Goal: Task Accomplishment & Management: Manage account settings

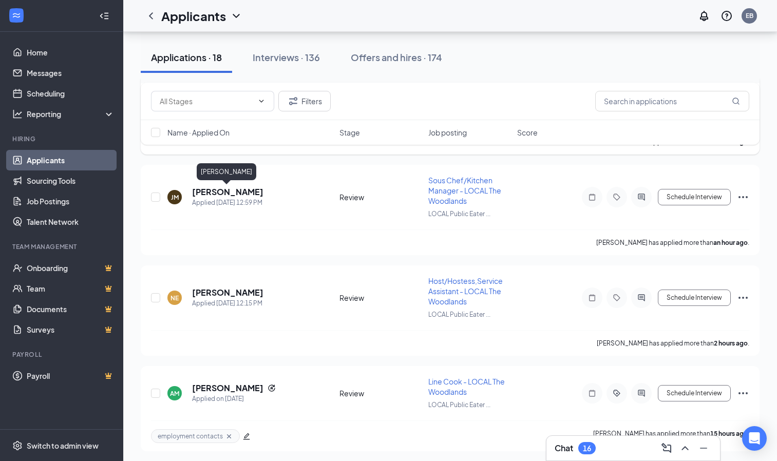
scroll to position [23, 0]
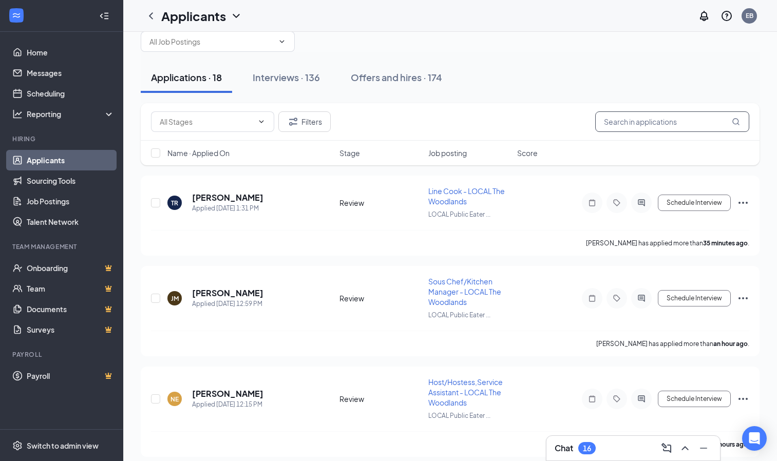
click at [671, 124] on input "text" at bounding box center [672, 121] width 154 height 21
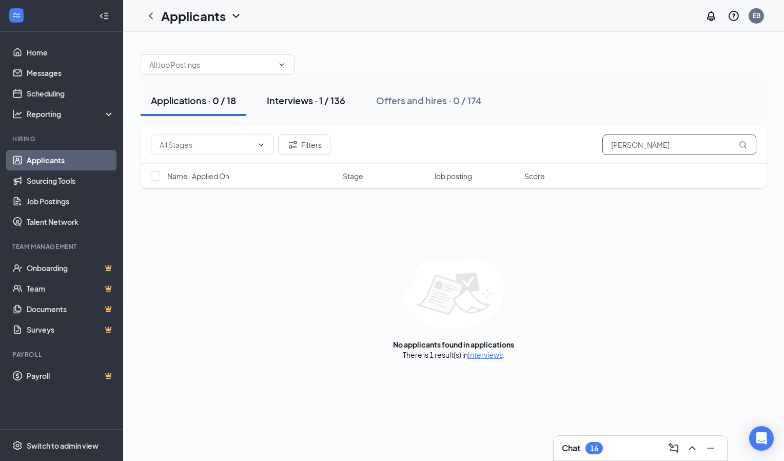
type input "Aidan"
click at [324, 96] on div "Interviews · 1 / 136" at bounding box center [306, 100] width 79 height 13
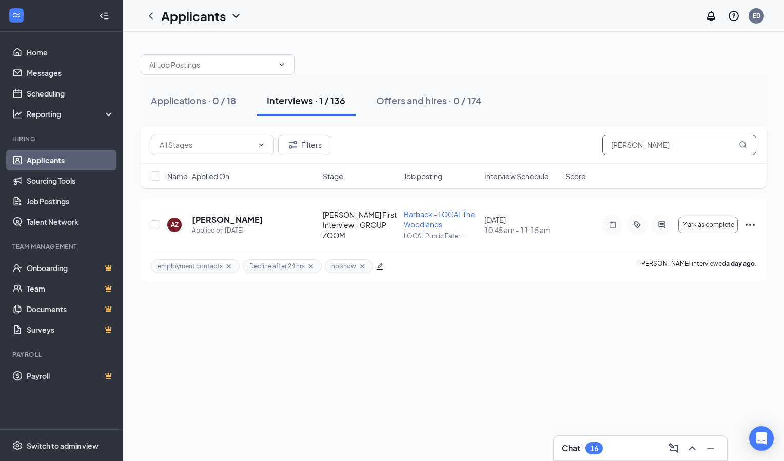
click at [659, 150] on input "Aidan" at bounding box center [680, 144] width 154 height 21
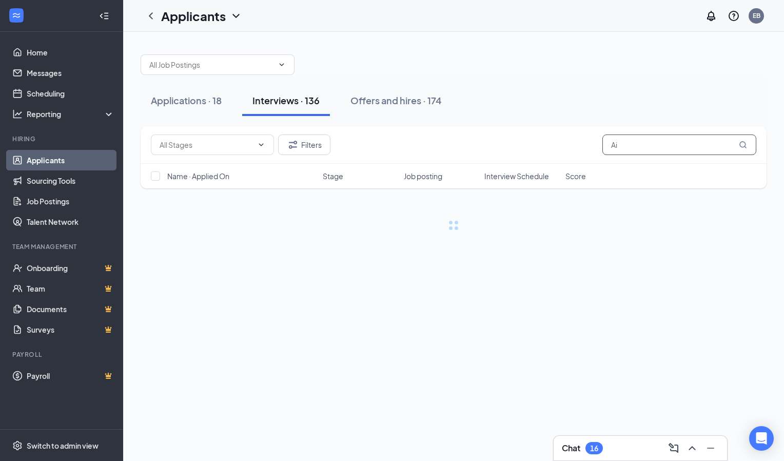
type input "A"
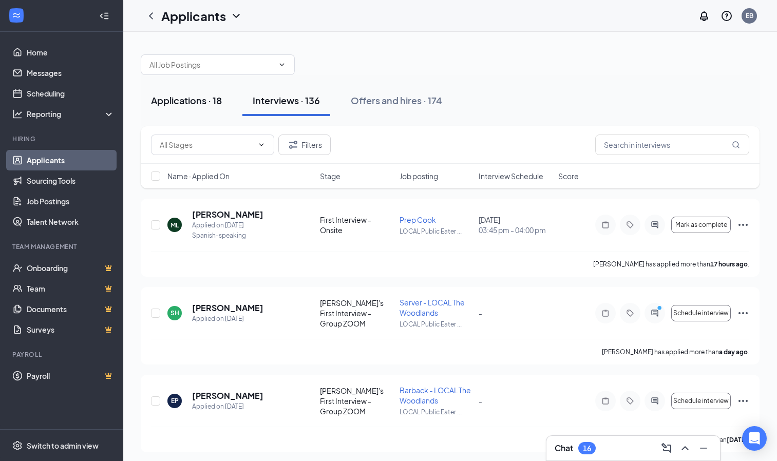
click at [196, 98] on div "Applications · 18" at bounding box center [186, 100] width 71 height 13
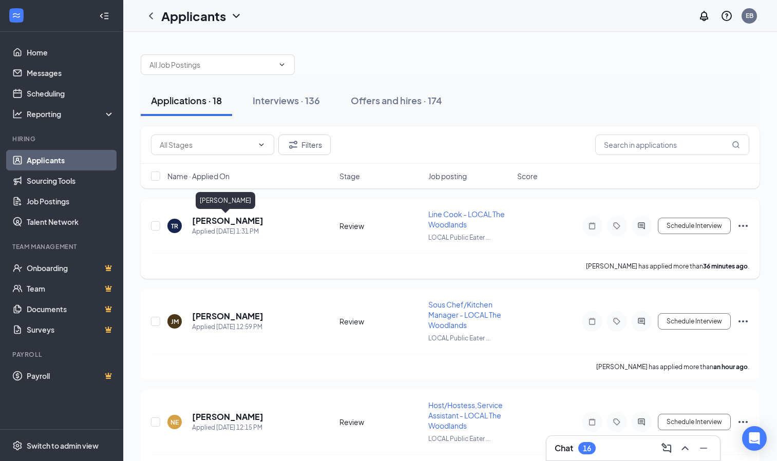
click at [210, 217] on h5 "[PERSON_NAME]" at bounding box center [227, 220] width 71 height 11
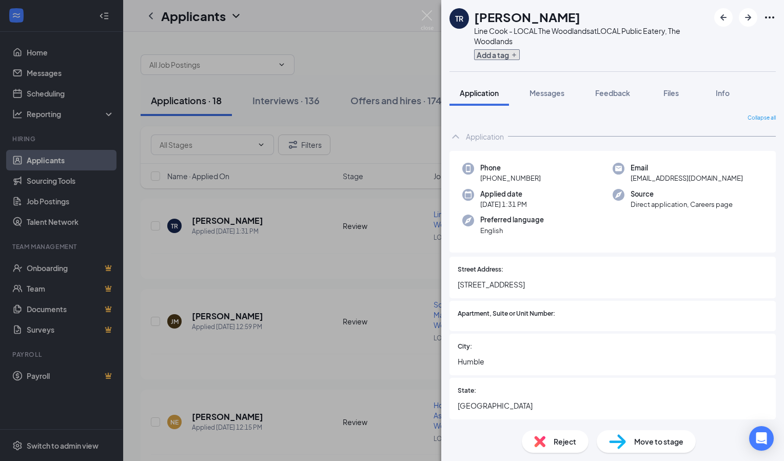
click at [509, 55] on button "Add a tag" at bounding box center [497, 54] width 46 height 11
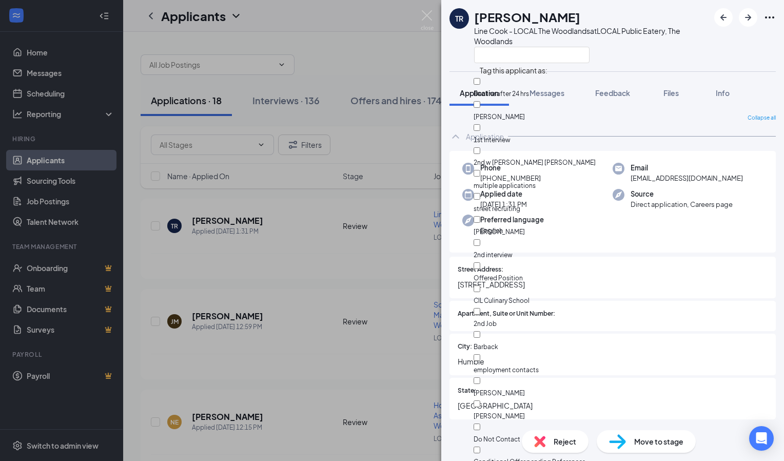
scroll to position [251, 0]
checkbox input "true"
click at [422, 53] on div "TR Trevon Russell Line Cook - LOCAL The Woodlands at LOCAL Public Eatery, The W…" at bounding box center [392, 230] width 784 height 461
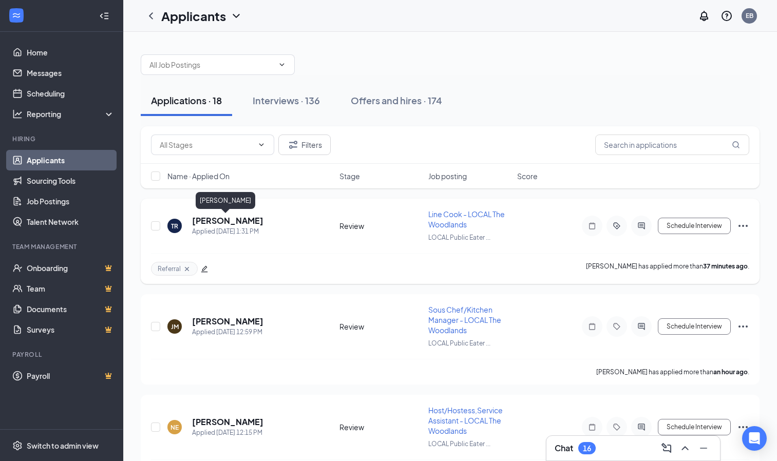
click at [213, 226] on h5 "[PERSON_NAME]" at bounding box center [227, 220] width 71 height 11
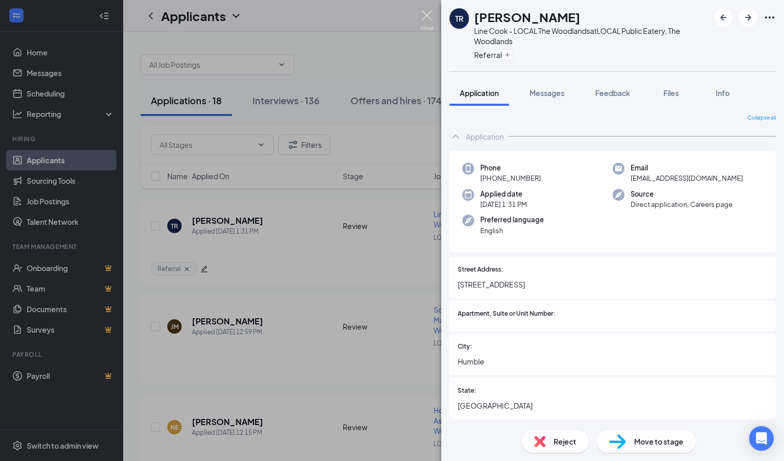
click at [432, 24] on img at bounding box center [427, 20] width 13 height 20
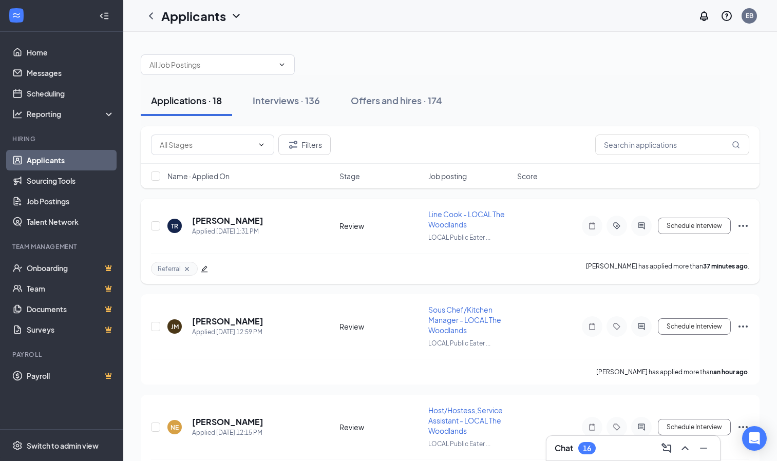
click at [744, 226] on icon "Ellipses" at bounding box center [743, 226] width 12 height 12
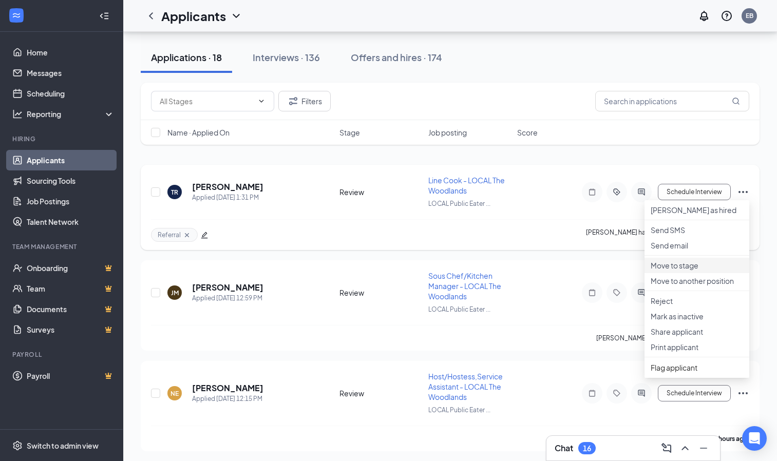
scroll to position [46, 0]
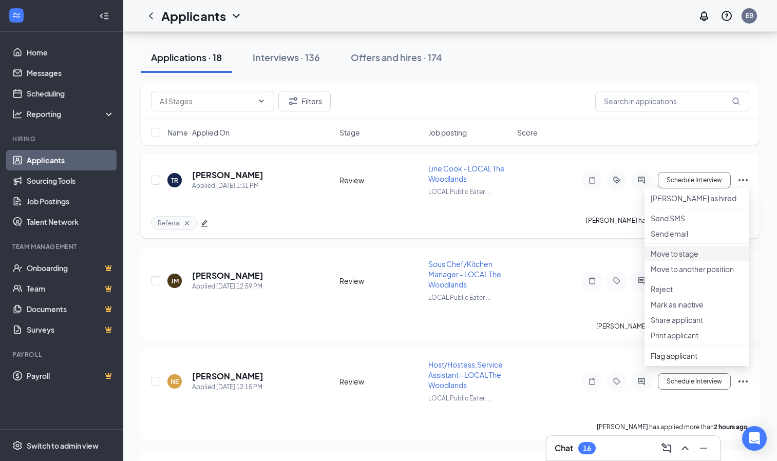
click at [693, 259] on p "Move to stage" at bounding box center [696, 253] width 92 height 10
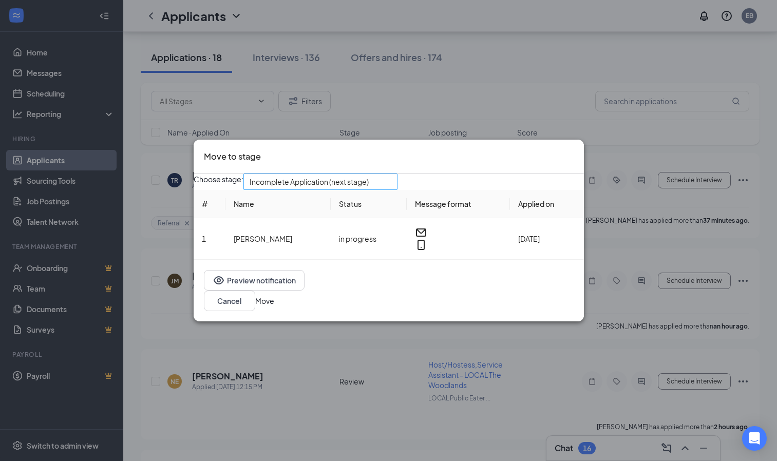
click at [397, 188] on div "Incomplete Application (next stage)" at bounding box center [320, 181] width 154 height 16
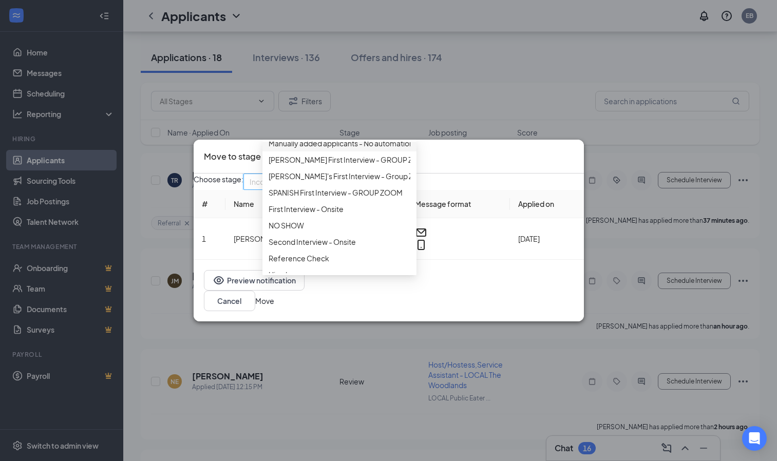
scroll to position [128, 0]
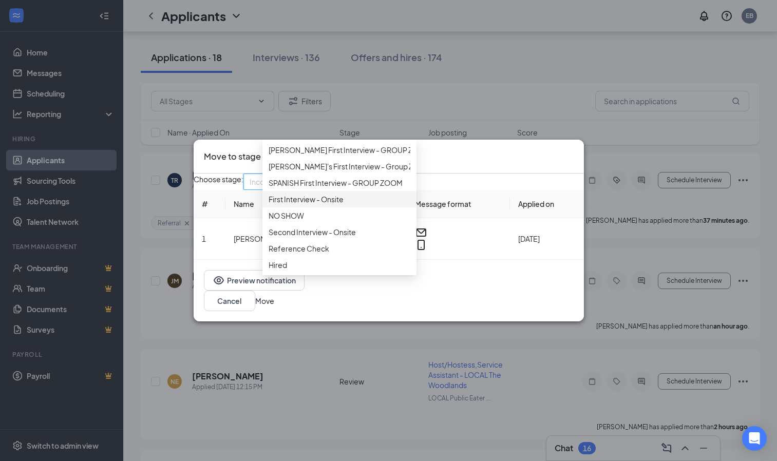
click at [325, 194] on span "First Interview - Onsite" at bounding box center [305, 199] width 75 height 11
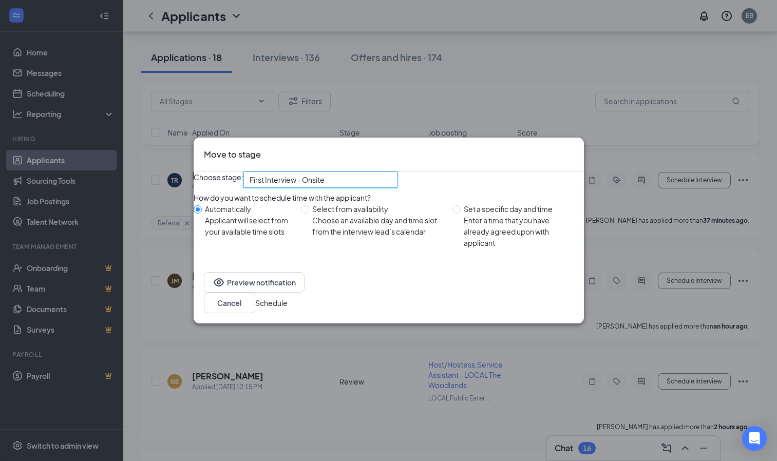
click at [287, 308] on button "Schedule" at bounding box center [271, 302] width 32 height 11
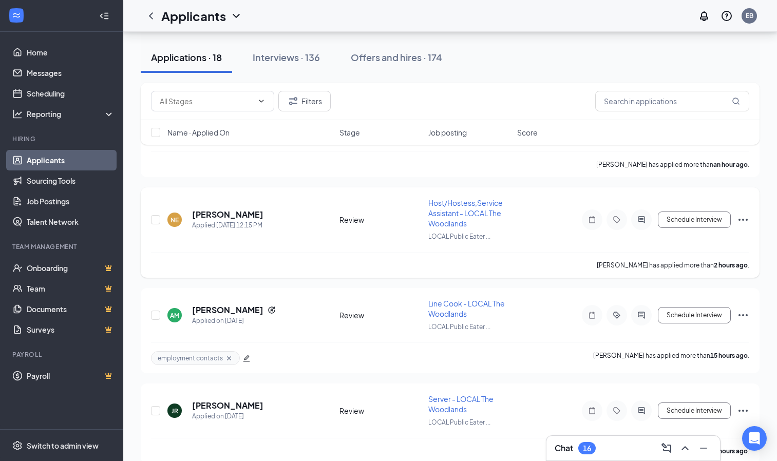
scroll to position [111, 0]
click at [186, 23] on h1 "Applicants" at bounding box center [193, 15] width 65 height 17
click at [235, 16] on icon "ChevronDown" at bounding box center [236, 16] width 12 height 12
click at [208, 60] on link "Archived applicants" at bounding box center [201, 54] width 69 height 10
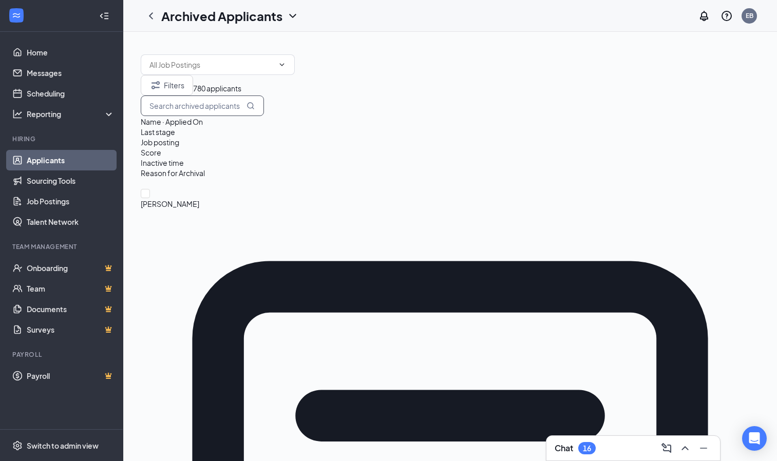
click at [264, 116] on input "text" at bounding box center [202, 105] width 123 height 21
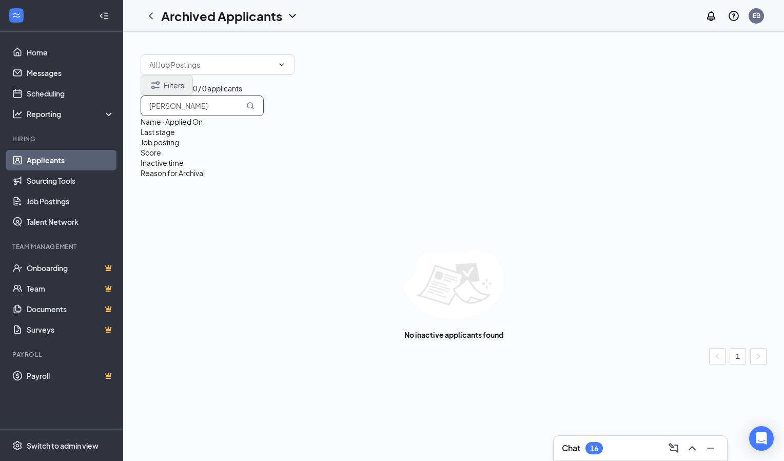
type input "tarrance"
click at [181, 95] on button "Filters" at bounding box center [167, 85] width 52 height 21
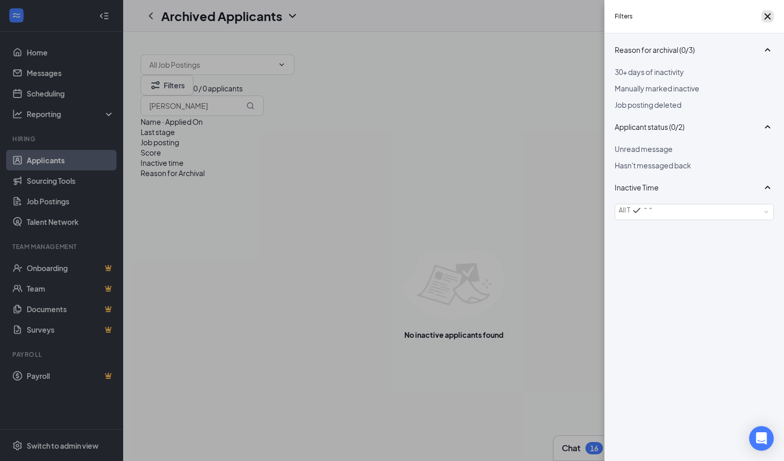
click at [762, 19] on icon "Cross" at bounding box center [768, 16] width 12 height 12
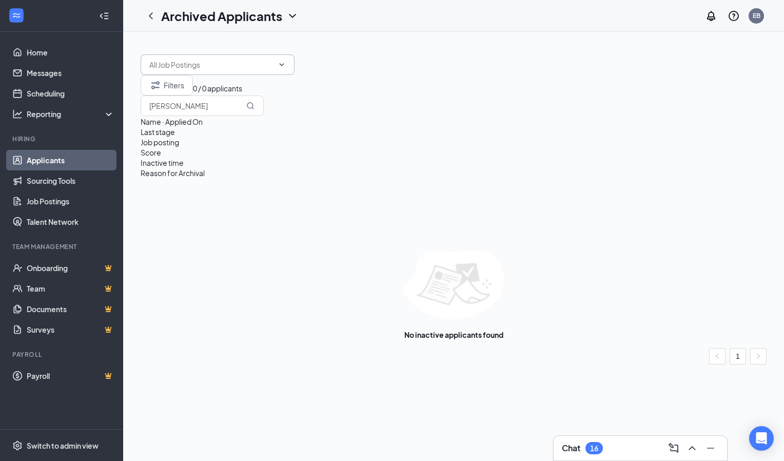
click at [279, 67] on icon "ChevronDown" at bounding box center [282, 65] width 8 height 8
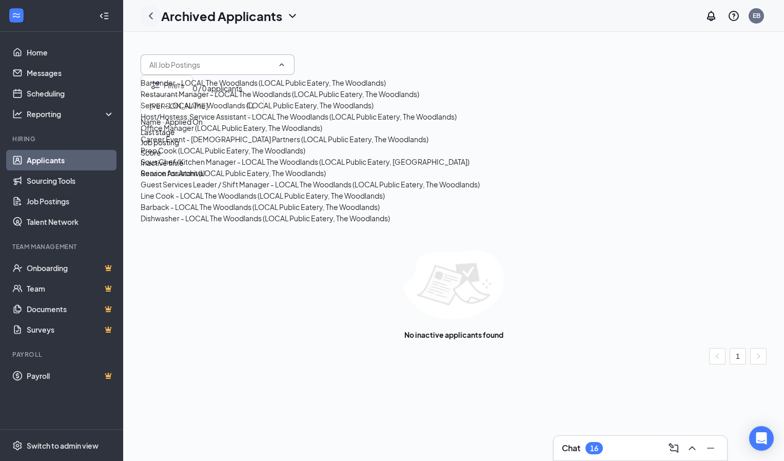
click at [158, 10] on div at bounding box center [151, 16] width 21 height 21
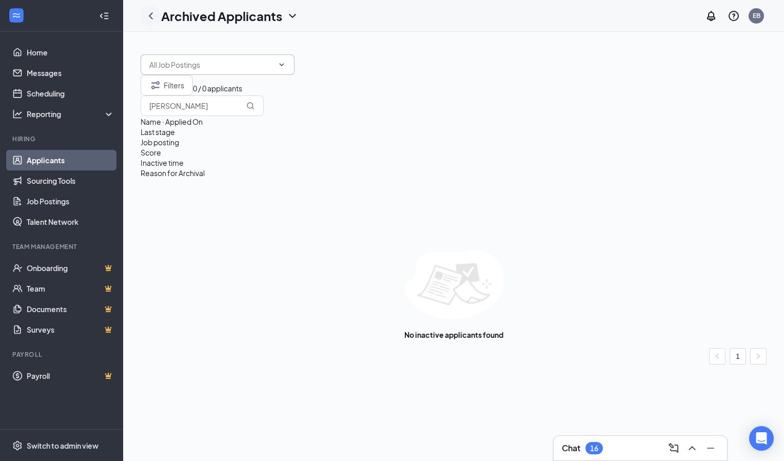
click at [152, 16] on icon "ChevronLeft" at bounding box center [151, 16] width 12 height 12
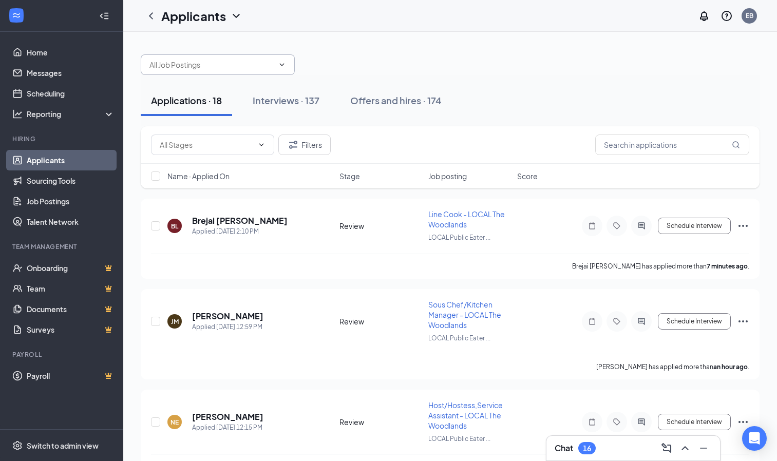
click at [198, 67] on input "text" at bounding box center [211, 64] width 124 height 11
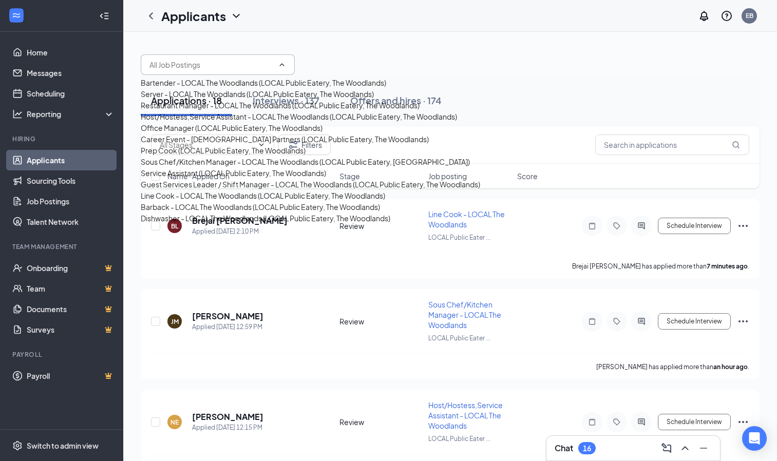
click at [397, 74] on div at bounding box center [450, 59] width 619 height 31
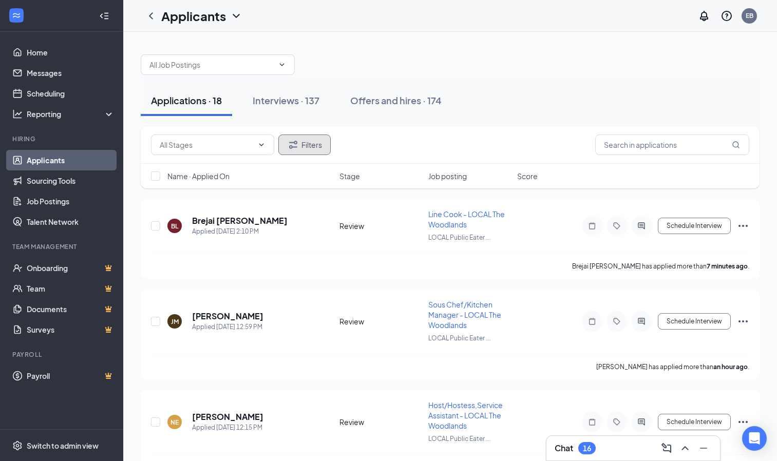
click at [302, 148] on button "Filters" at bounding box center [304, 144] width 52 height 21
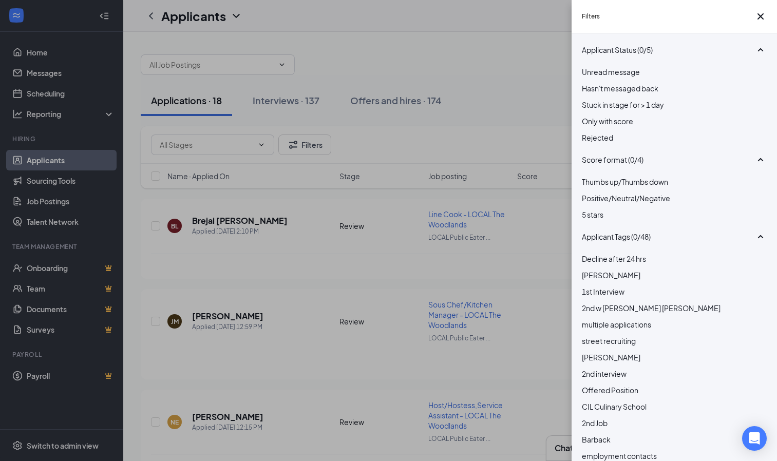
click at [589, 132] on div at bounding box center [674, 132] width 185 height 0
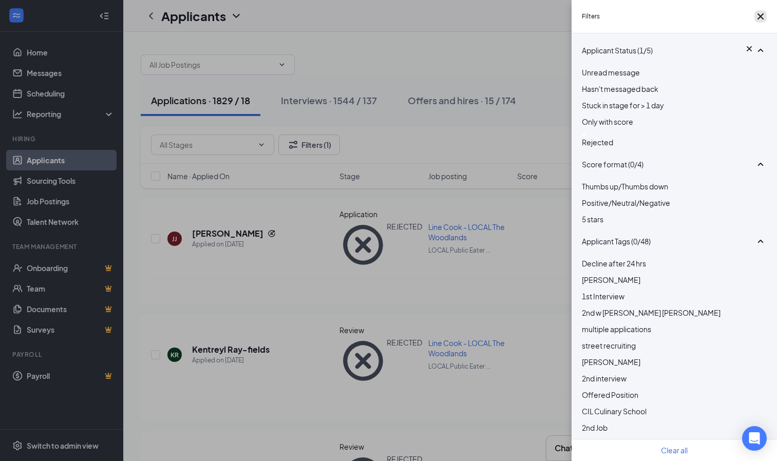
click at [757, 23] on icon "Cross" at bounding box center [760, 16] width 12 height 12
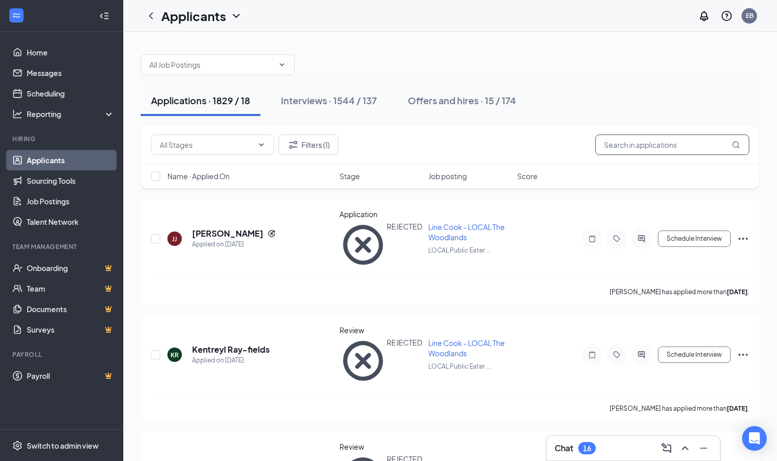
click at [618, 143] on input "text" at bounding box center [672, 144] width 154 height 21
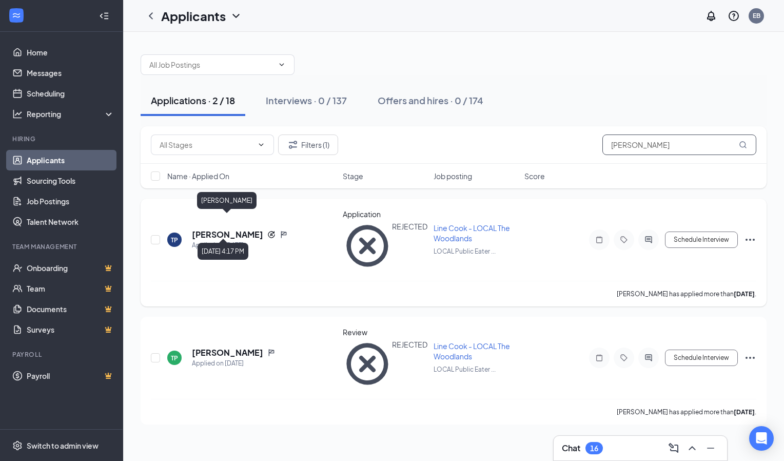
type input "Tarrance"
click at [224, 229] on h5 "Tarrance Perkins" at bounding box center [227, 234] width 71 height 11
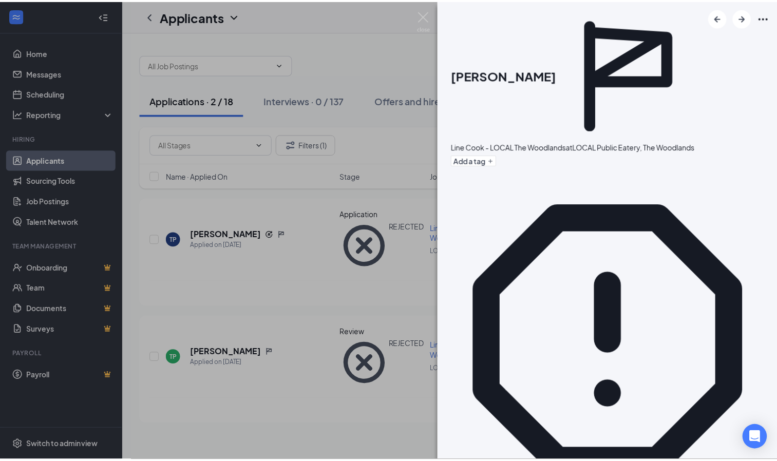
scroll to position [1723, 0]
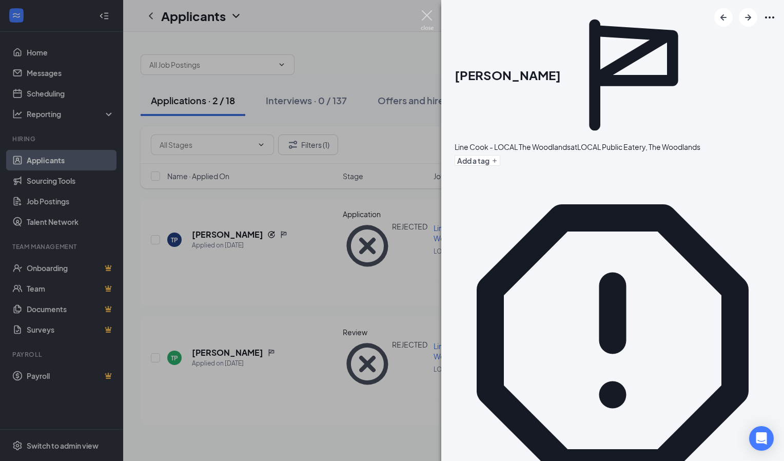
click at [427, 15] on img at bounding box center [427, 20] width 13 height 20
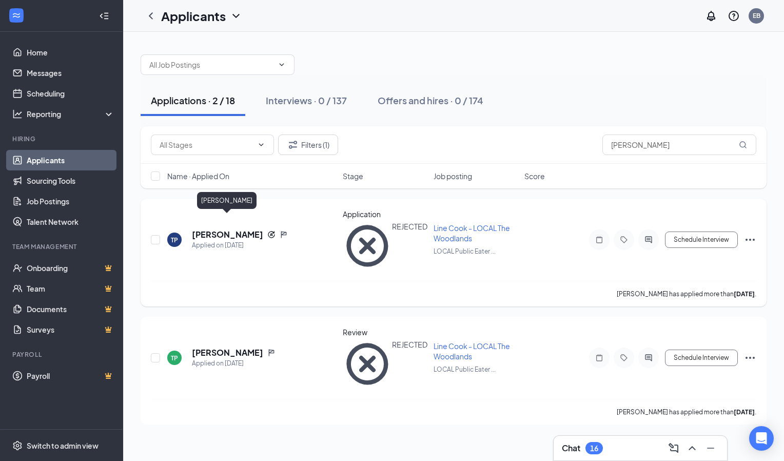
click at [225, 229] on h5 "Tarrance Perkins" at bounding box center [227, 234] width 71 height 11
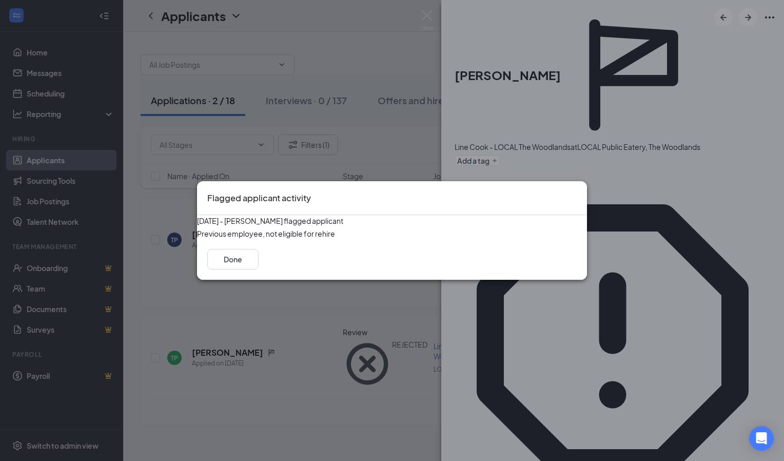
click at [577, 191] on icon "Cross" at bounding box center [577, 191] width 0 height 0
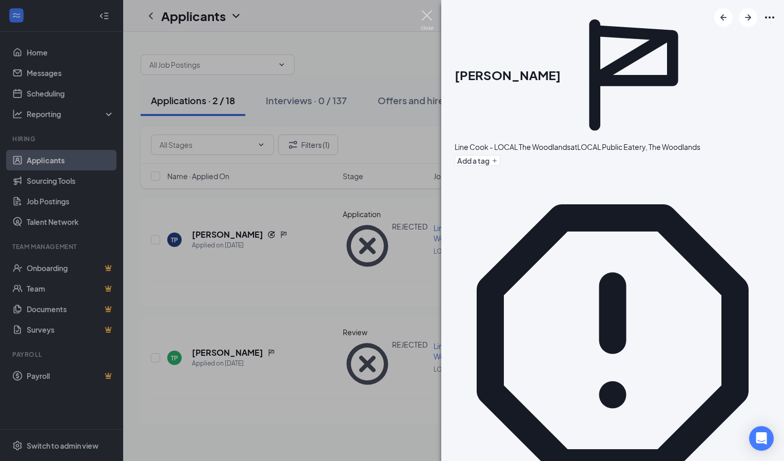
click at [425, 16] on img at bounding box center [427, 20] width 13 height 20
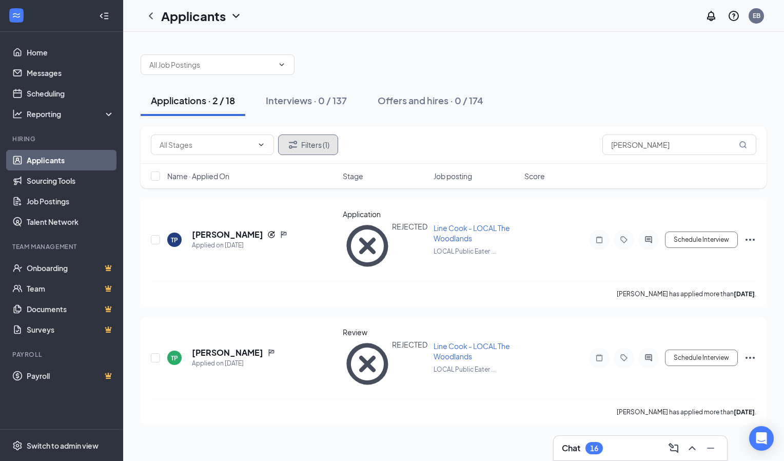
click at [302, 147] on button "Filters (1)" at bounding box center [308, 144] width 60 height 21
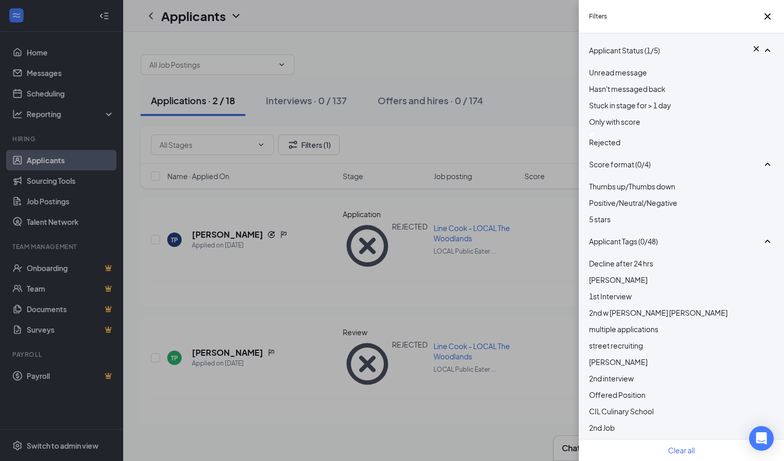
click at [594, 137] on div at bounding box center [681, 134] width 185 height 4
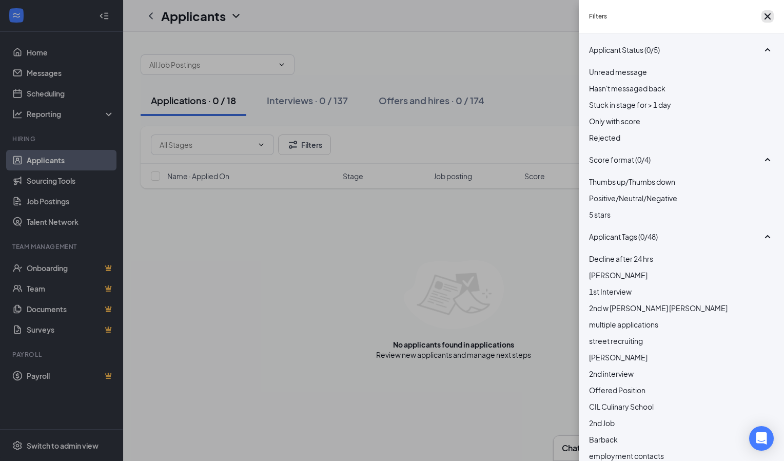
click at [765, 19] on icon "Cross" at bounding box center [768, 16] width 6 height 6
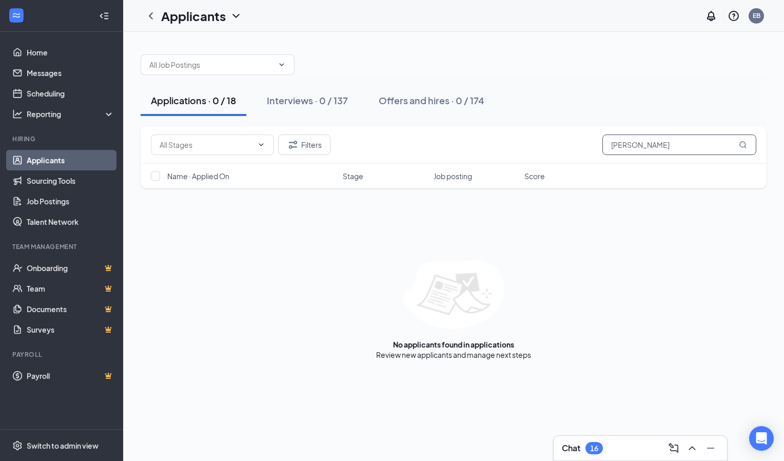
drag, startPoint x: 644, startPoint y: 146, endPoint x: 459, endPoint y: 182, distance: 188.3
click at [459, 182] on div "Filters Tarrance Name · Applied On Stage Job posting Score" at bounding box center [454, 157] width 626 height 62
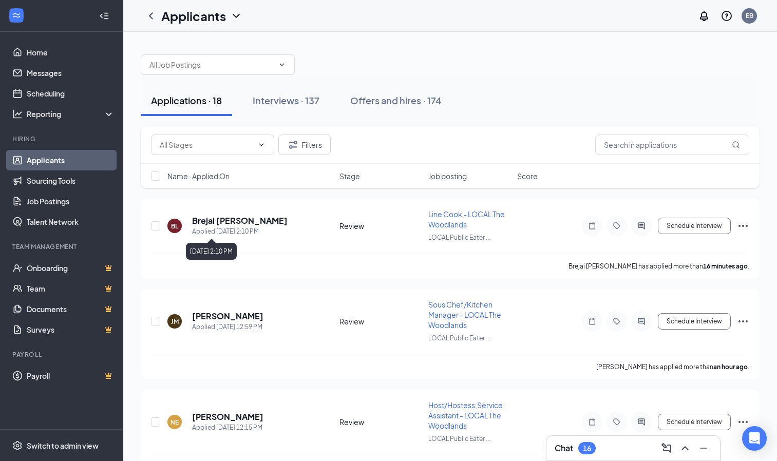
click at [226, 258] on div "[DATE] 2:10 PM" at bounding box center [211, 251] width 51 height 17
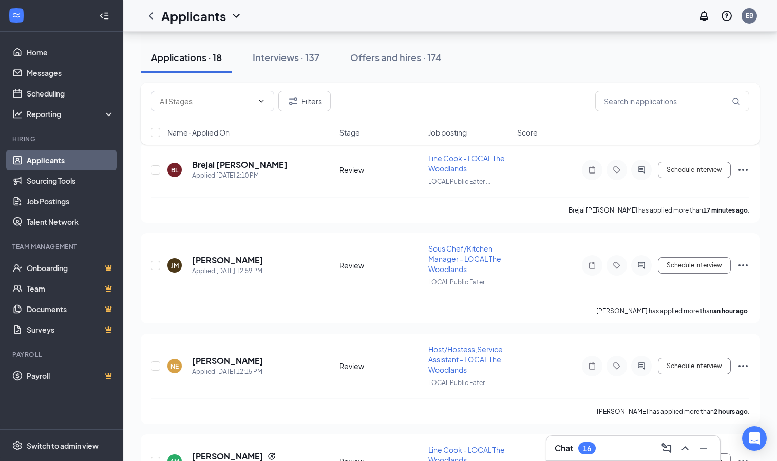
scroll to position [44, 0]
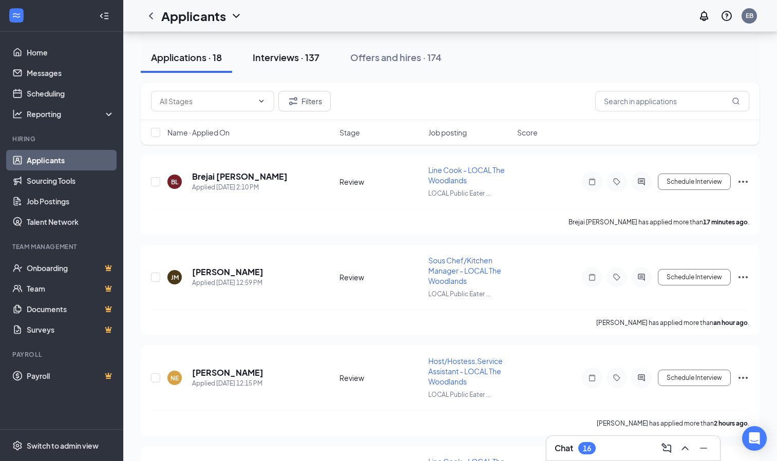
click at [280, 61] on div "Interviews · 137" at bounding box center [286, 57] width 67 height 13
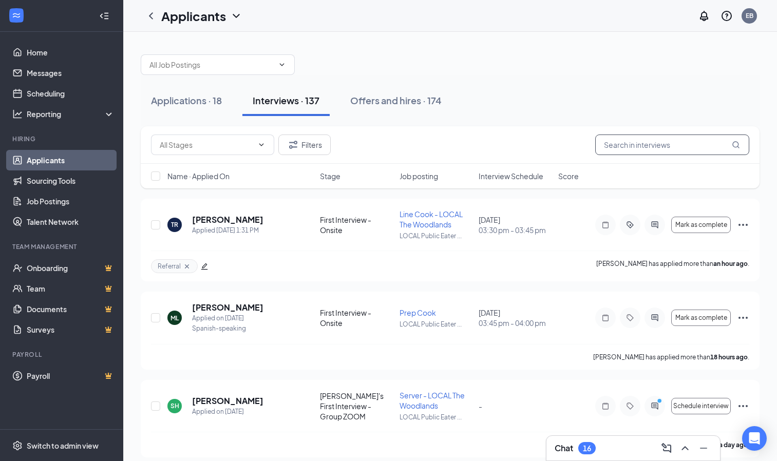
click at [633, 144] on input "text" at bounding box center [672, 144] width 154 height 21
click at [210, 221] on h5 "[PERSON_NAME]" at bounding box center [227, 219] width 71 height 11
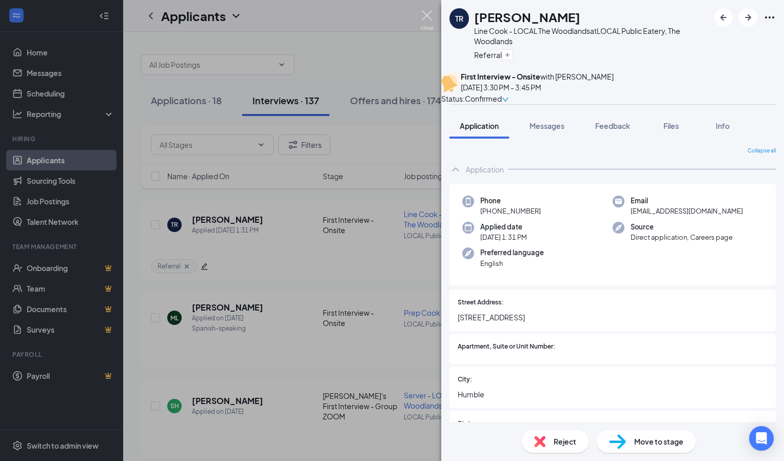
click at [423, 15] on img at bounding box center [427, 20] width 13 height 20
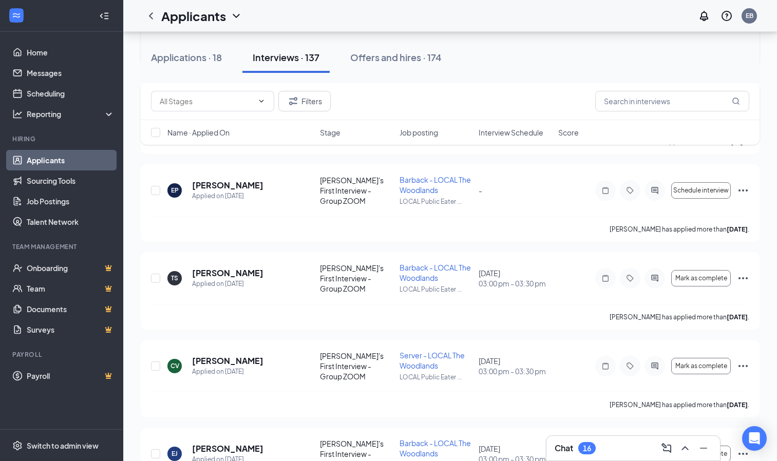
scroll to position [306, 0]
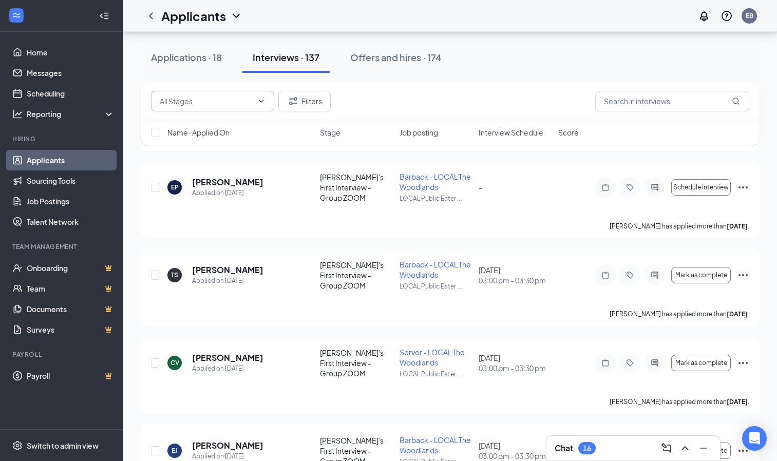
click at [224, 105] on input "text" at bounding box center [206, 100] width 93 height 11
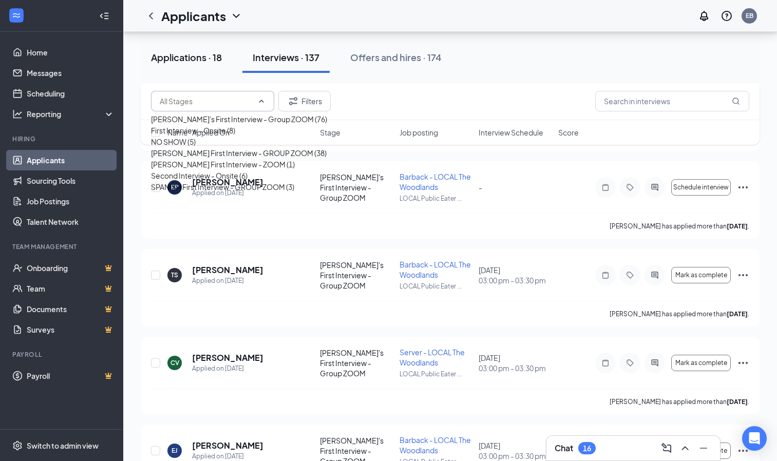
click at [185, 54] on div "Applications · 18" at bounding box center [186, 57] width 71 height 13
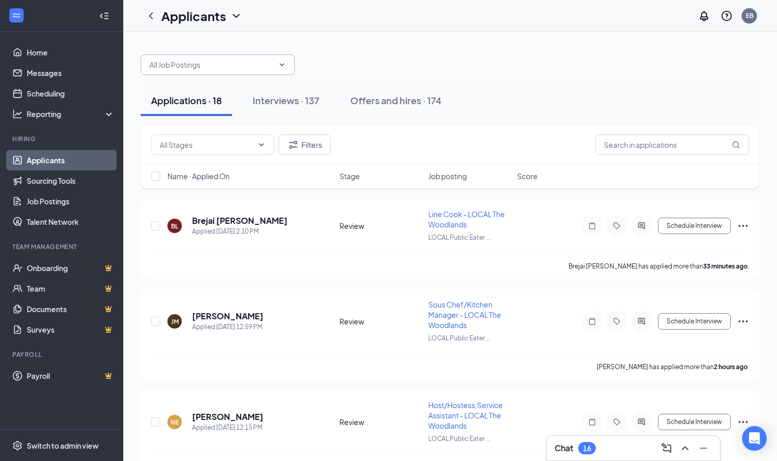
click at [290, 71] on span at bounding box center [218, 64] width 154 height 21
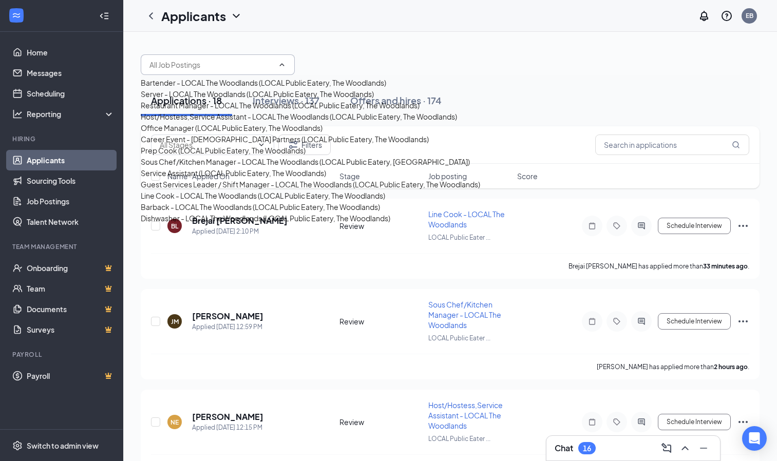
scroll to position [43, 0]
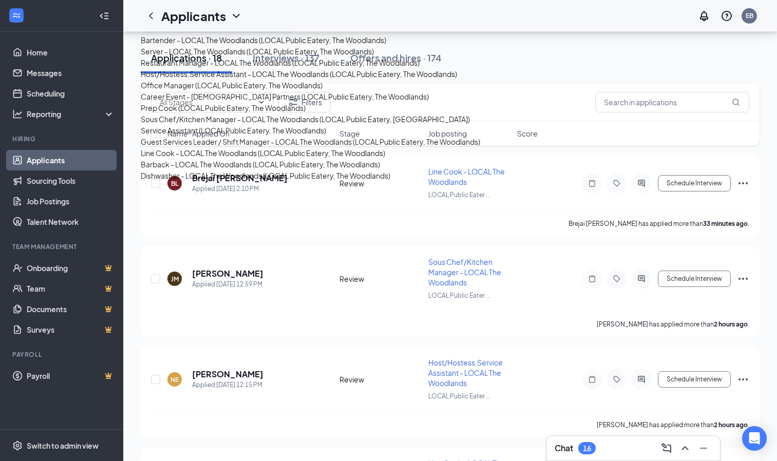
click at [203, 173] on div "Dishwasher - LOCAL The Woodlands (LOCAL Public Eatery, The Woodlands)" at bounding box center [265, 175] width 249 height 11
type input "Dishwasher - LOCAL The Woodlands (LOCAL Public Eatery, The Woodlands)"
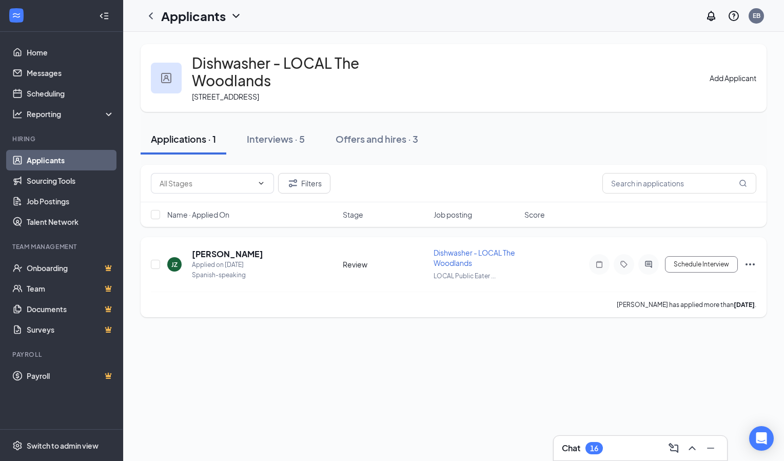
click at [747, 267] on icon "Ellipses" at bounding box center [750, 264] width 12 height 12
click at [221, 254] on h5 "[PERSON_NAME]" at bounding box center [227, 253] width 71 height 11
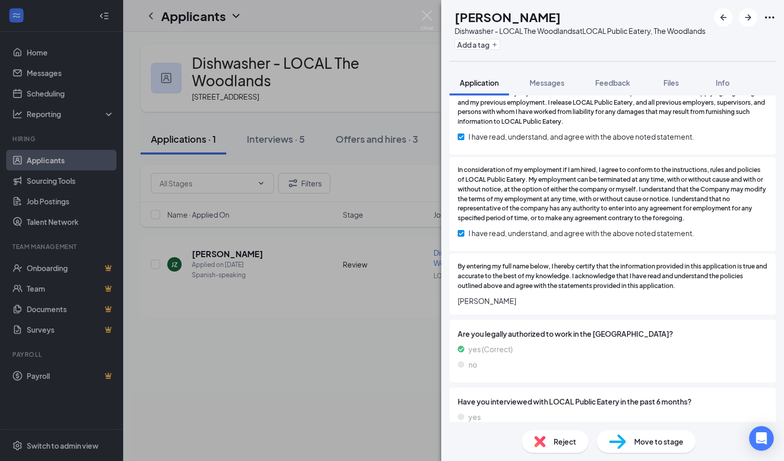
scroll to position [2633, 0]
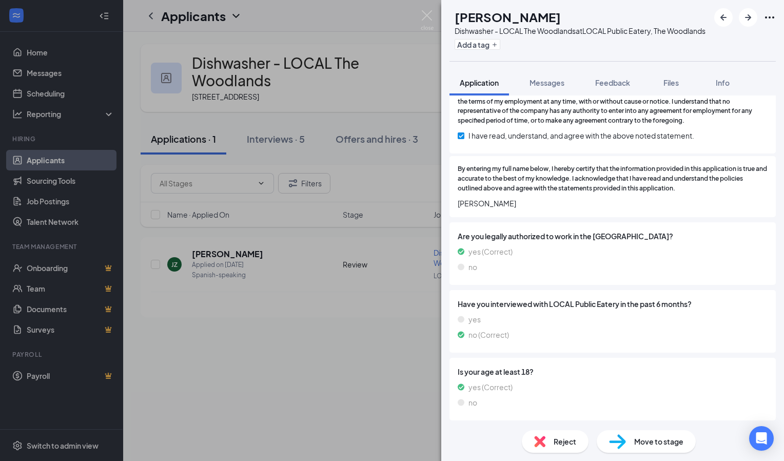
click at [374, 84] on div "JZ Jacobo Zet Guat Dishwasher - LOCAL The Woodlands at LOCAL Public Eatery, The…" at bounding box center [392, 230] width 784 height 461
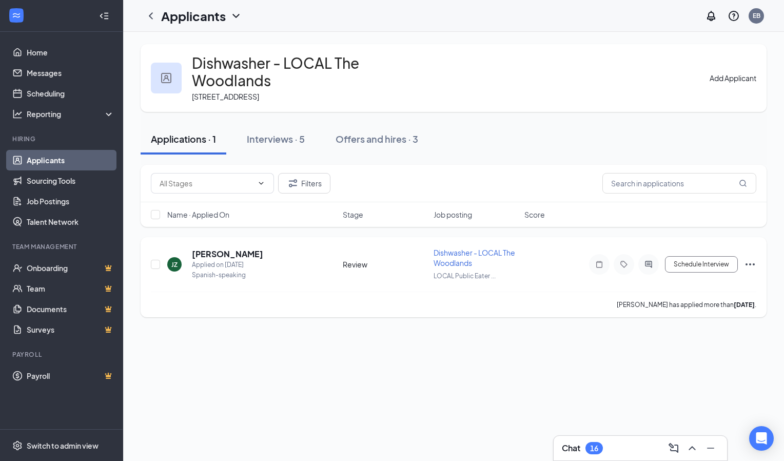
click at [751, 262] on icon "Ellipses" at bounding box center [750, 264] width 12 height 12
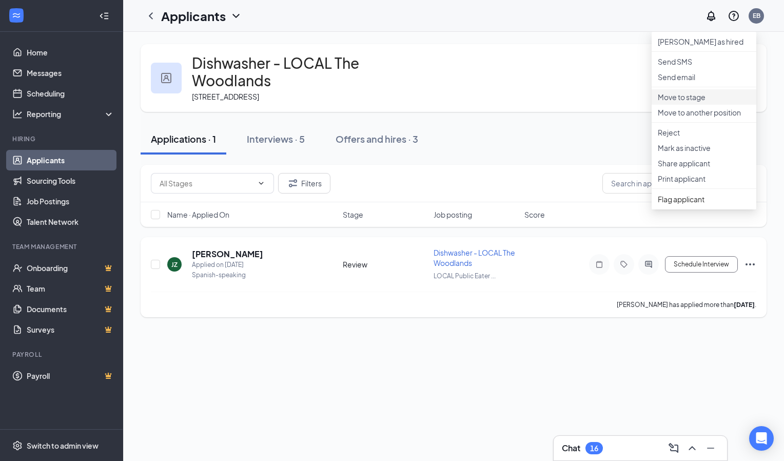
click at [682, 102] on p "Move to stage" at bounding box center [704, 97] width 92 height 10
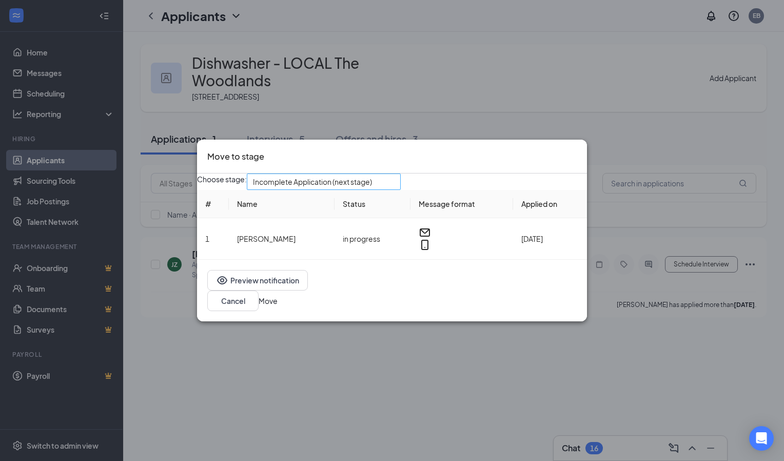
click at [401, 186] on div "Incomplete Application (next stage)" at bounding box center [324, 181] width 154 height 16
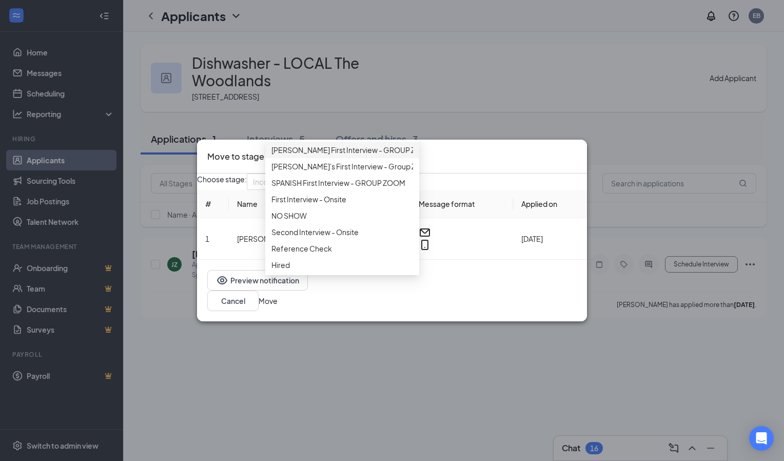
scroll to position [89, 0]
click at [342, 205] on span "First Interview - Onsite" at bounding box center [309, 199] width 75 height 11
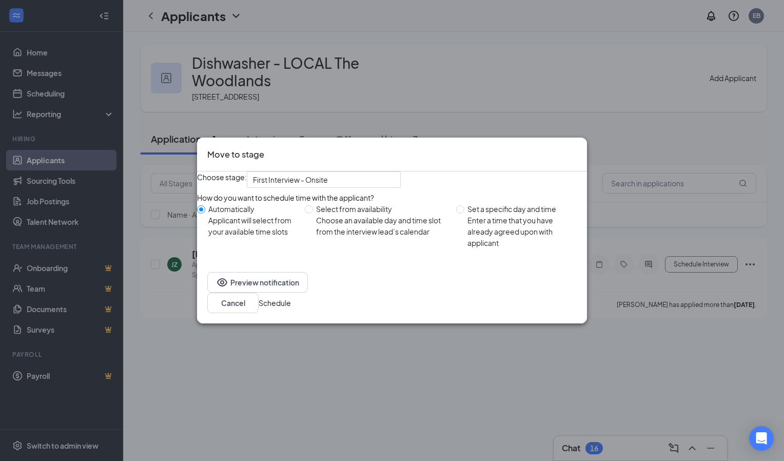
click at [291, 305] on button "Schedule" at bounding box center [275, 302] width 32 height 11
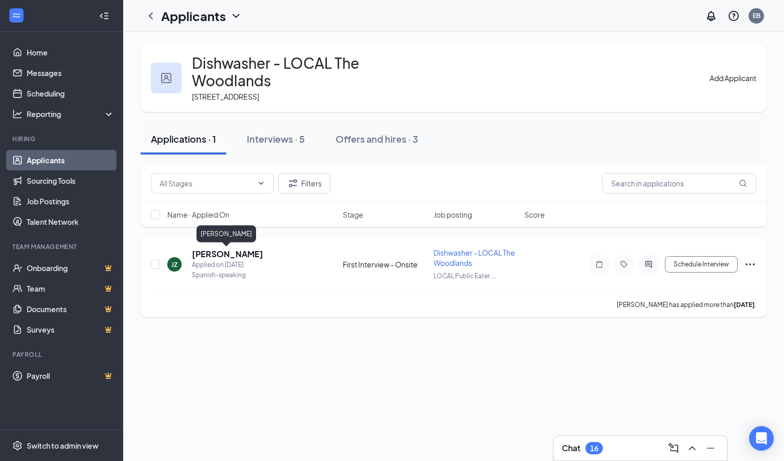
click at [198, 253] on h5 "[PERSON_NAME]" at bounding box center [227, 253] width 71 height 11
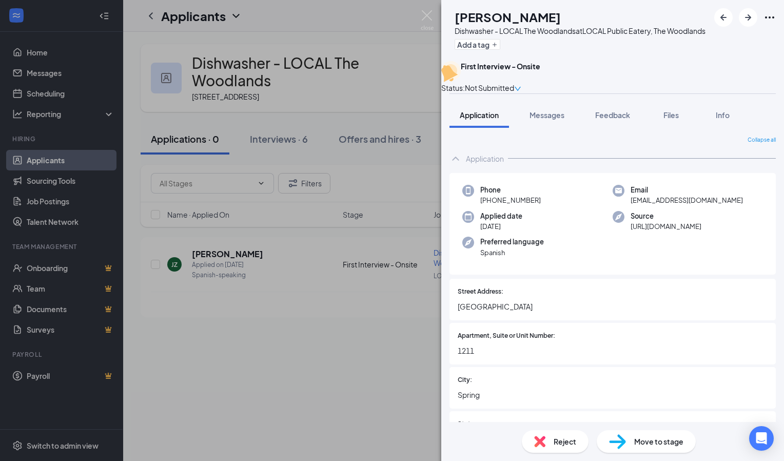
click at [229, 370] on div "JZ Jacobo Zet Guat Dishwasher - LOCAL The Woodlands at LOCAL Public Eatery, The…" at bounding box center [392, 230] width 784 height 461
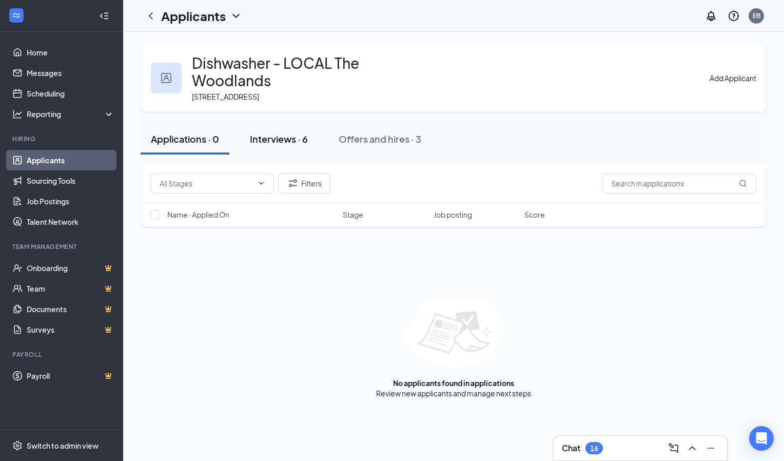
click at [287, 142] on div "Interviews · 6" at bounding box center [279, 138] width 58 height 13
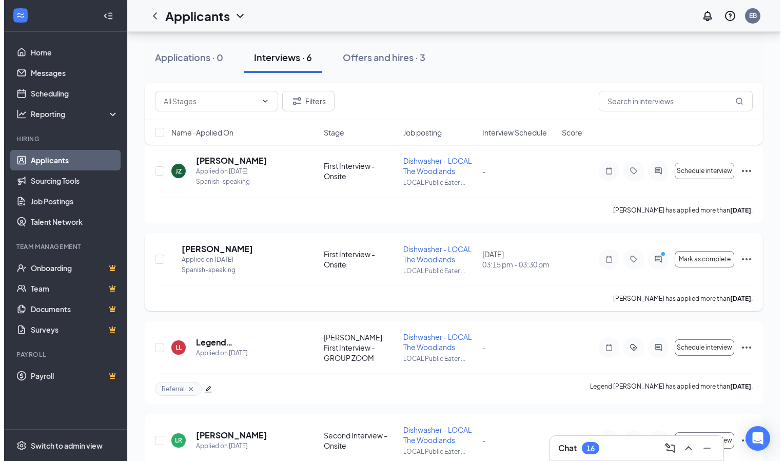
scroll to position [107, 0]
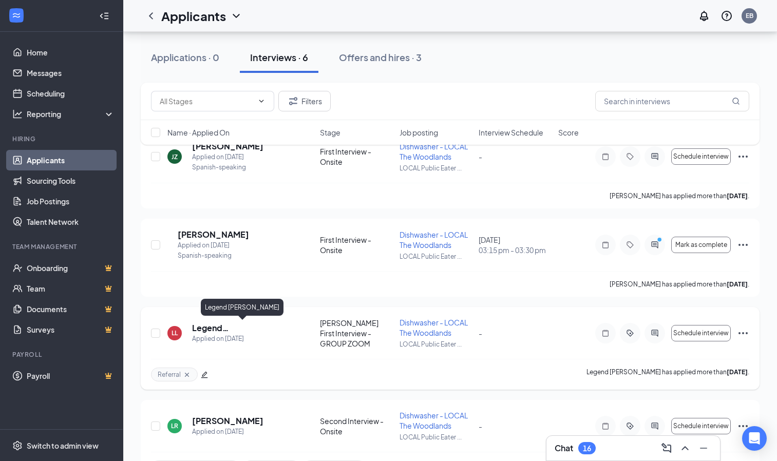
click at [268, 331] on h5 "Legend [PERSON_NAME]" at bounding box center [242, 327] width 100 height 11
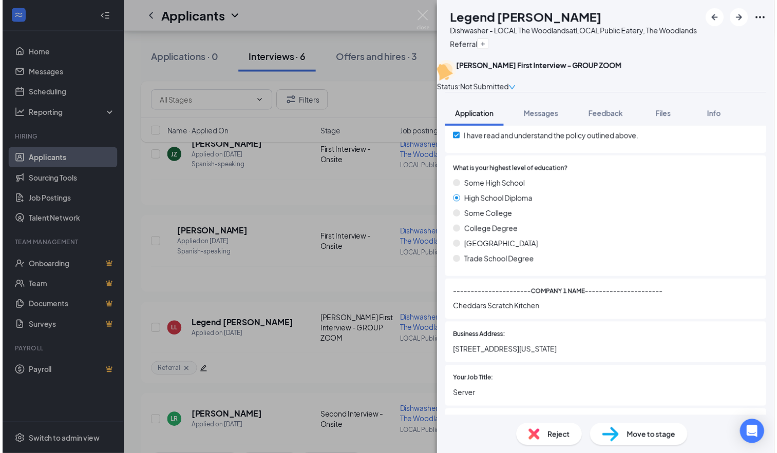
scroll to position [828, 0]
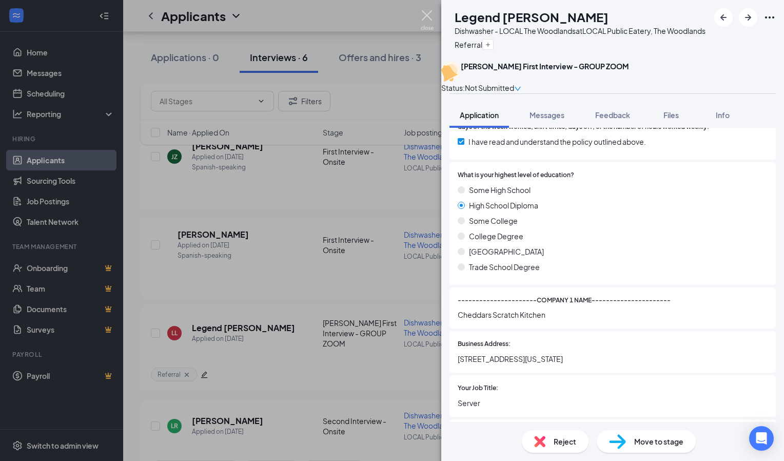
click at [433, 14] on img at bounding box center [427, 20] width 13 height 20
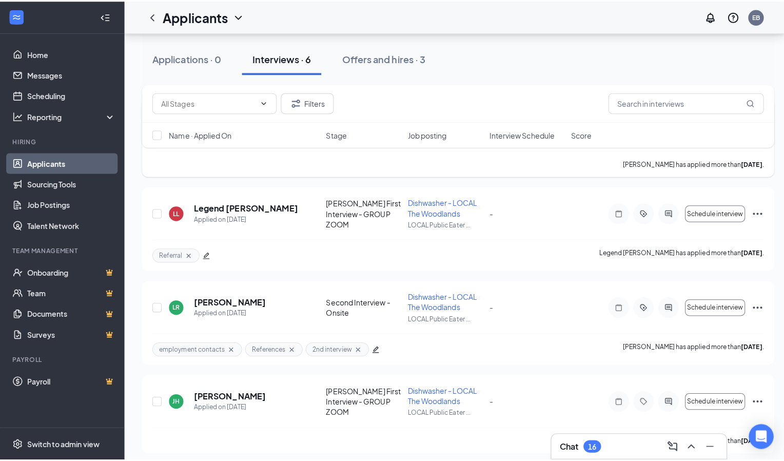
scroll to position [230, 0]
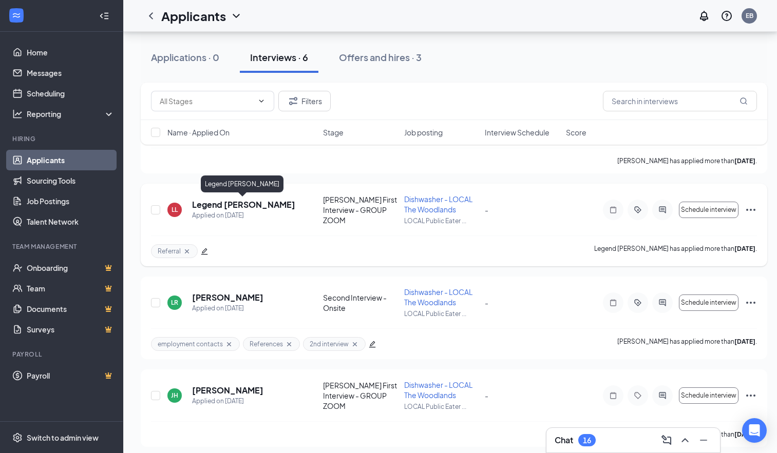
click at [209, 208] on h5 "Legend [PERSON_NAME]" at bounding box center [243, 204] width 103 height 11
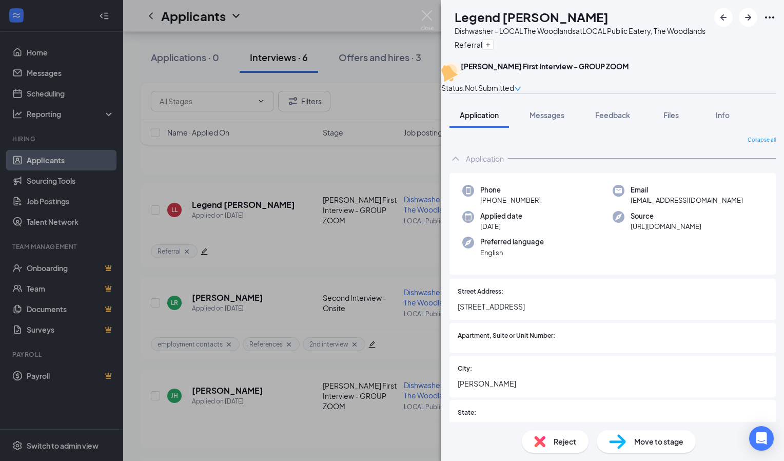
click at [433, 16] on img at bounding box center [427, 20] width 13 height 20
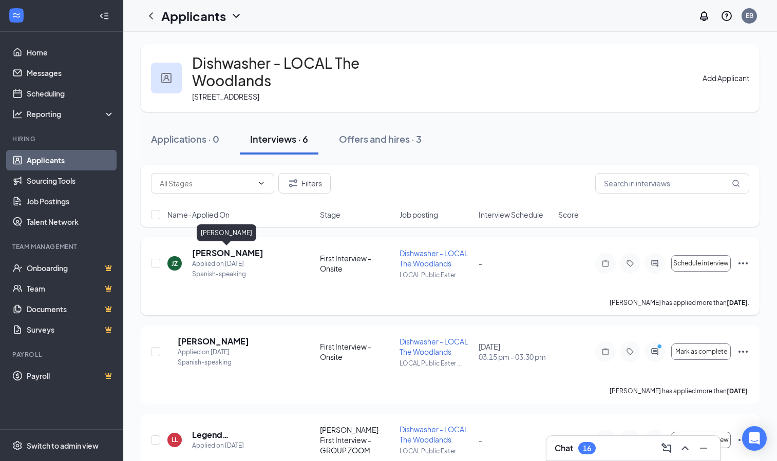
click at [206, 257] on h5 "[PERSON_NAME]" at bounding box center [227, 252] width 71 height 11
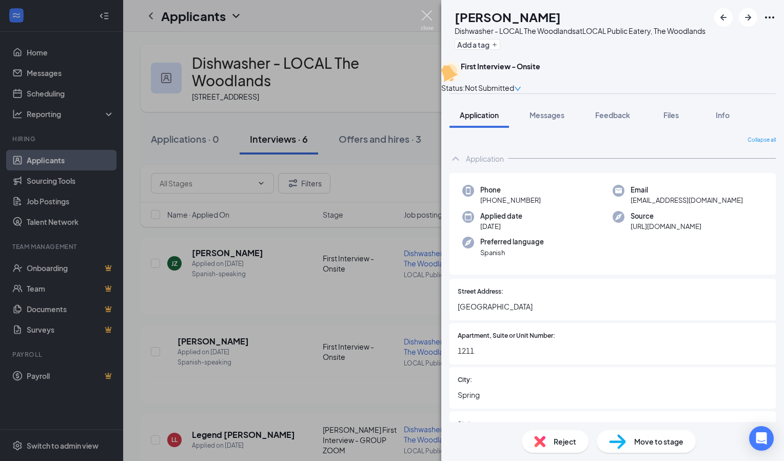
click at [429, 15] on img at bounding box center [427, 20] width 13 height 20
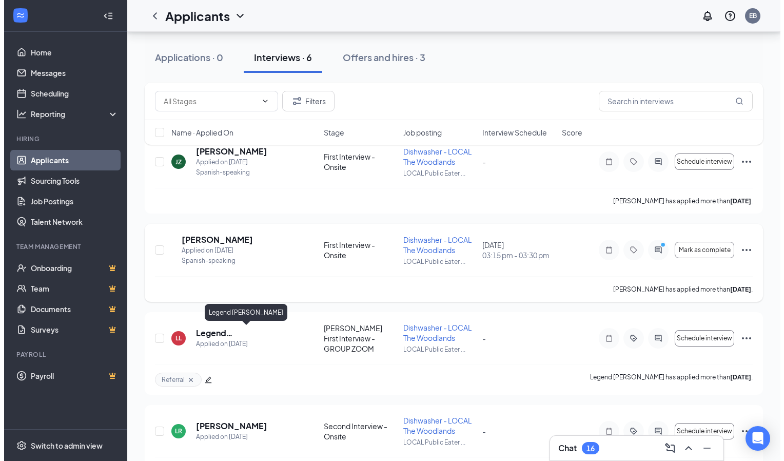
scroll to position [102, 0]
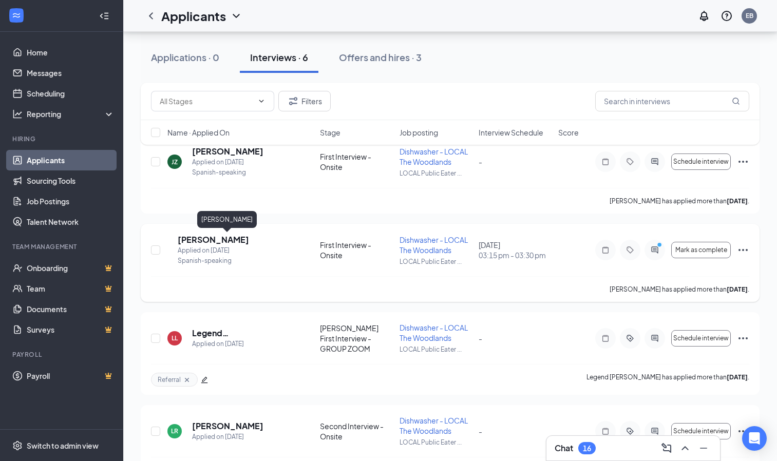
click at [230, 243] on h5 "Lorenzo Morales" at bounding box center [213, 239] width 71 height 11
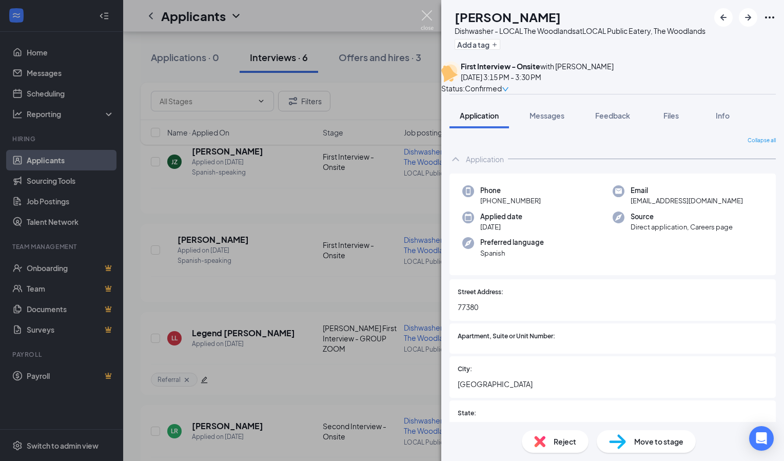
click at [426, 16] on img at bounding box center [427, 20] width 13 height 20
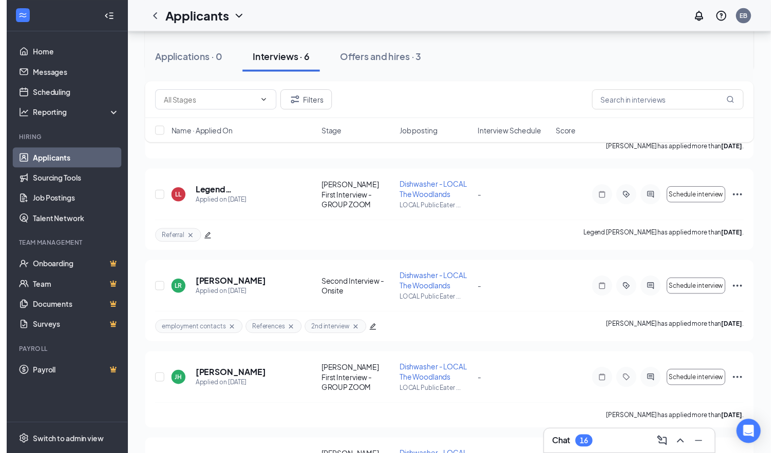
scroll to position [243, 0]
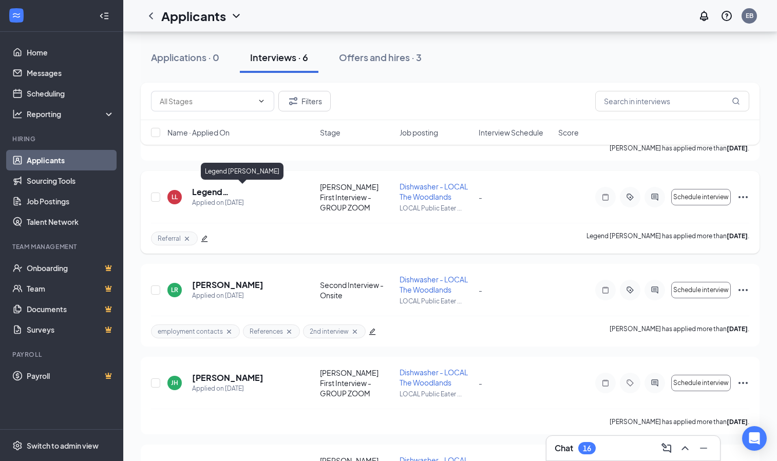
click at [236, 189] on h5 "Legend [PERSON_NAME]" at bounding box center [242, 191] width 100 height 11
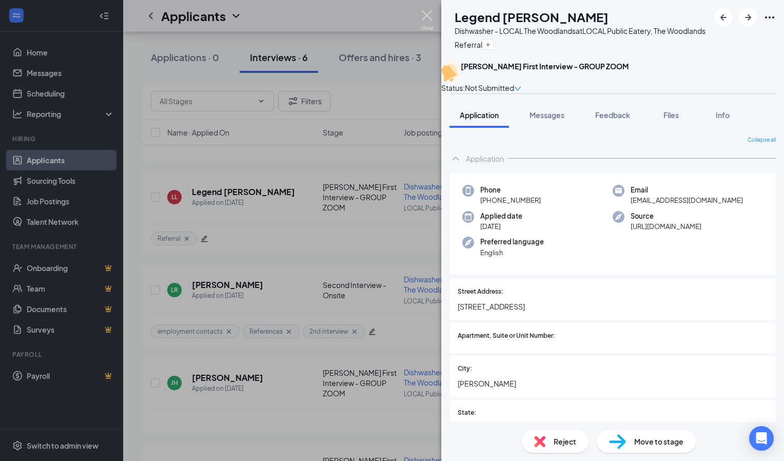
click at [430, 15] on img at bounding box center [427, 20] width 13 height 20
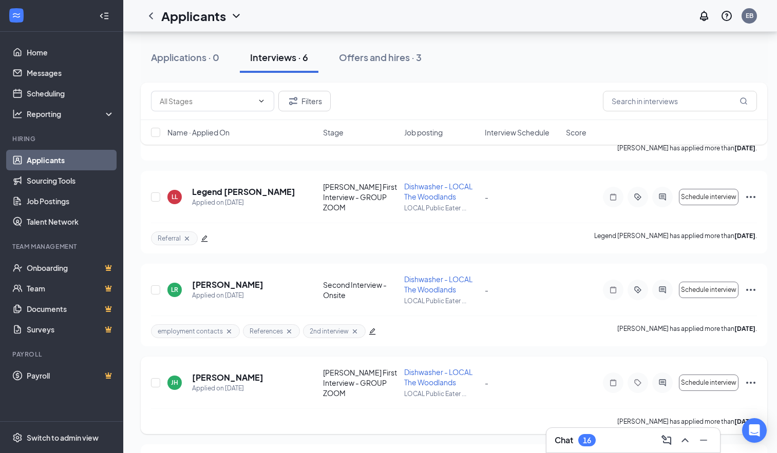
scroll to position [324, 0]
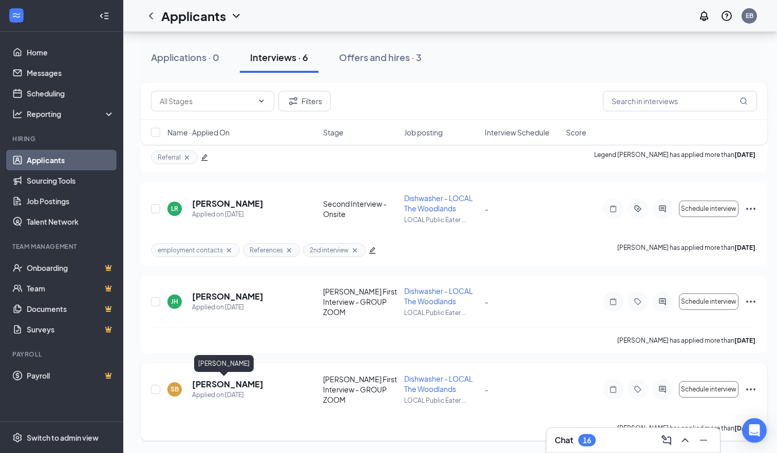
click at [203, 387] on h5 "Sean Booth" at bounding box center [227, 384] width 71 height 11
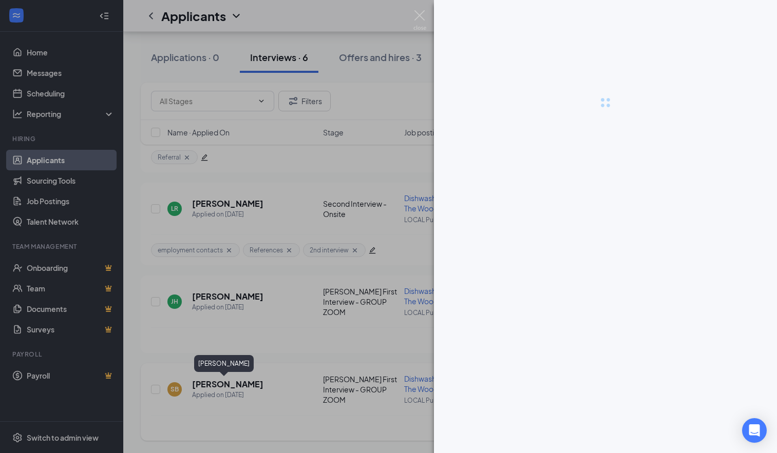
scroll to position [316, 0]
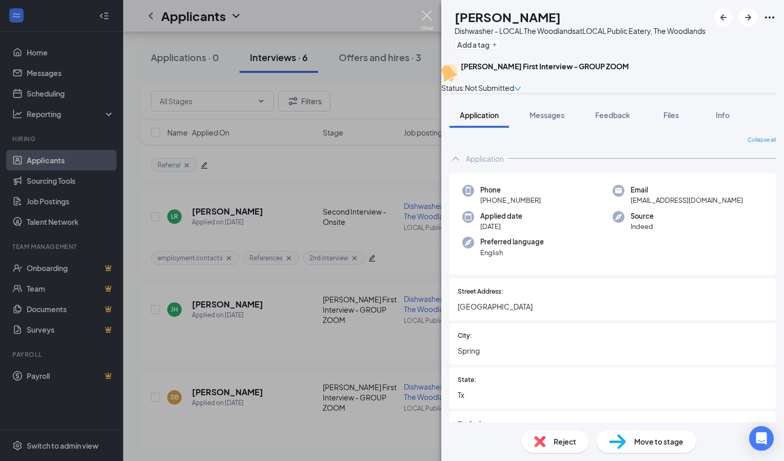
click at [430, 19] on img at bounding box center [427, 20] width 13 height 20
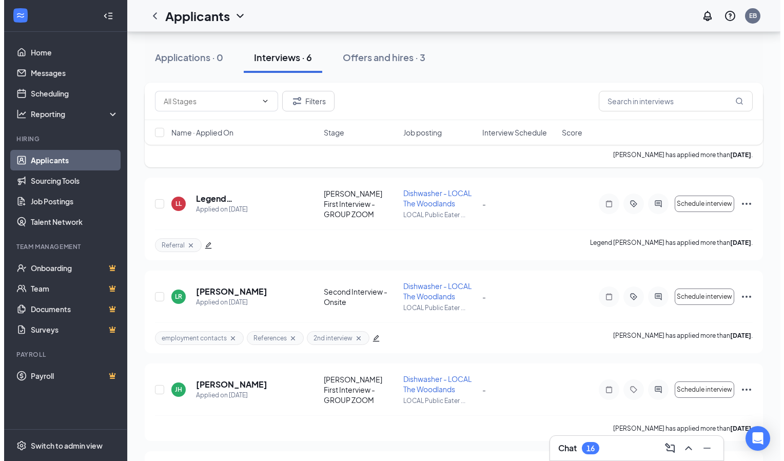
scroll to position [316, 0]
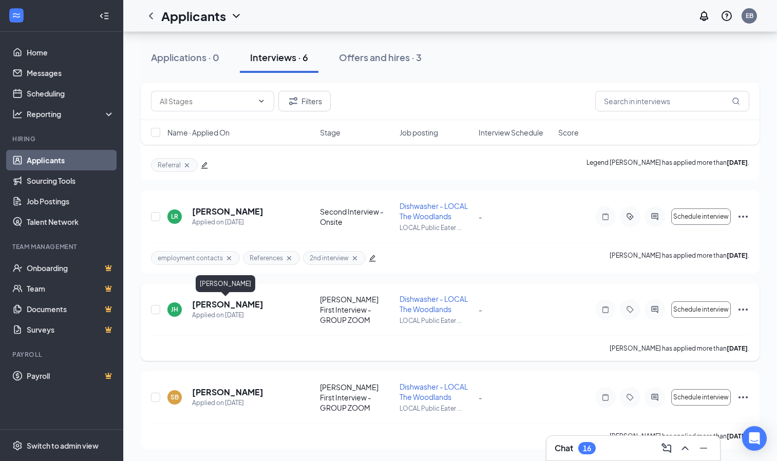
click at [219, 299] on h5 "James Holland" at bounding box center [227, 304] width 71 height 11
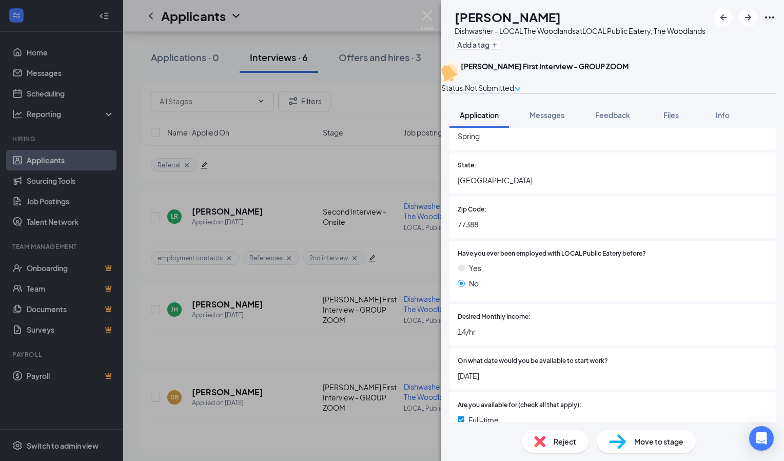
scroll to position [191, 0]
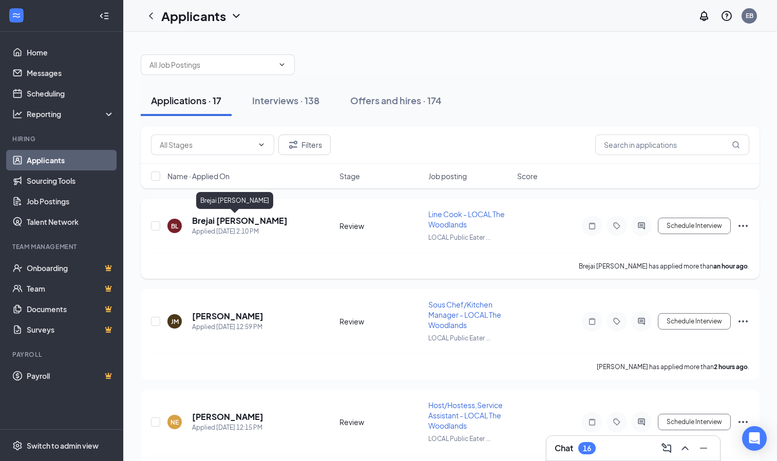
click at [213, 223] on h5 "Brejai [PERSON_NAME]" at bounding box center [239, 220] width 95 height 11
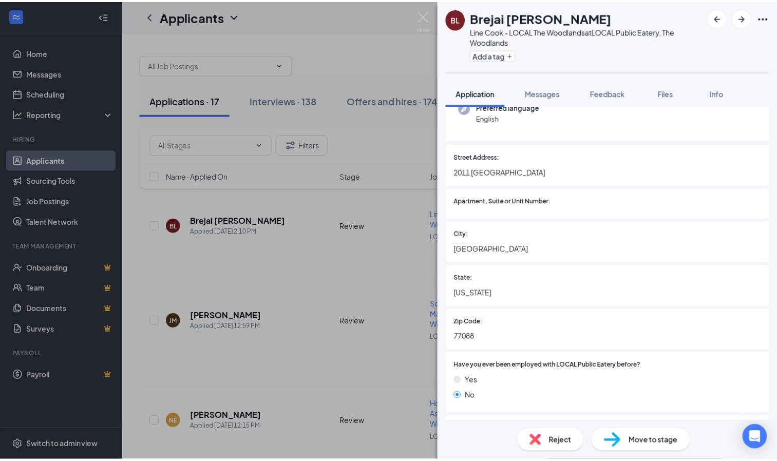
scroll to position [47, 0]
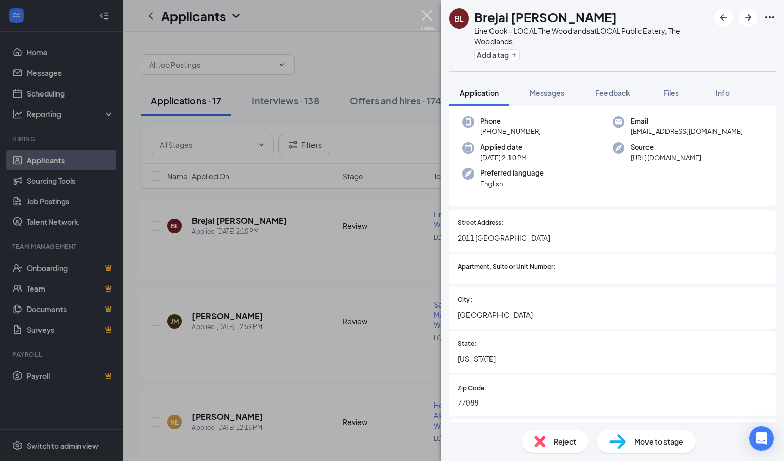
click at [431, 24] on img at bounding box center [427, 20] width 13 height 20
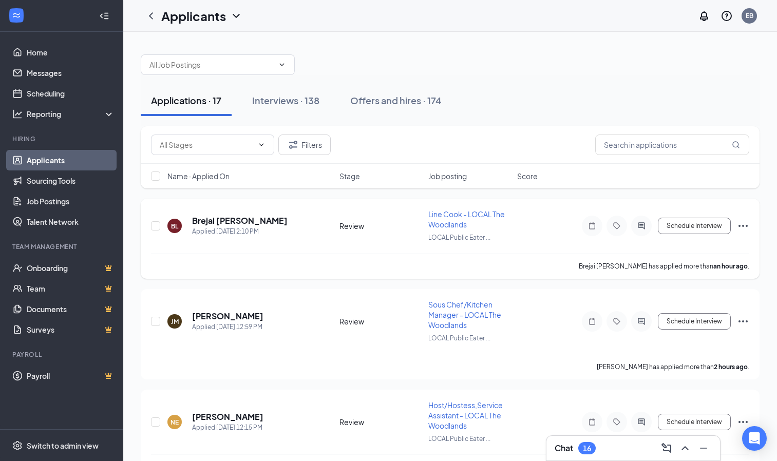
click at [742, 224] on icon "Ellipses" at bounding box center [743, 226] width 12 height 12
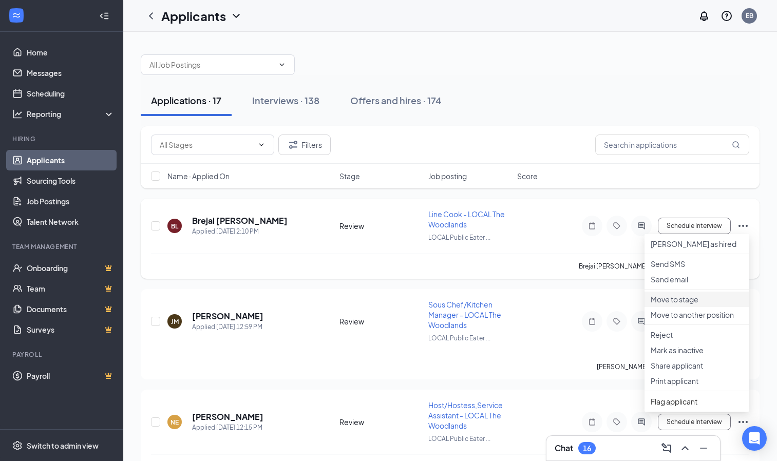
click at [679, 307] on li "Move to stage" at bounding box center [696, 299] width 105 height 15
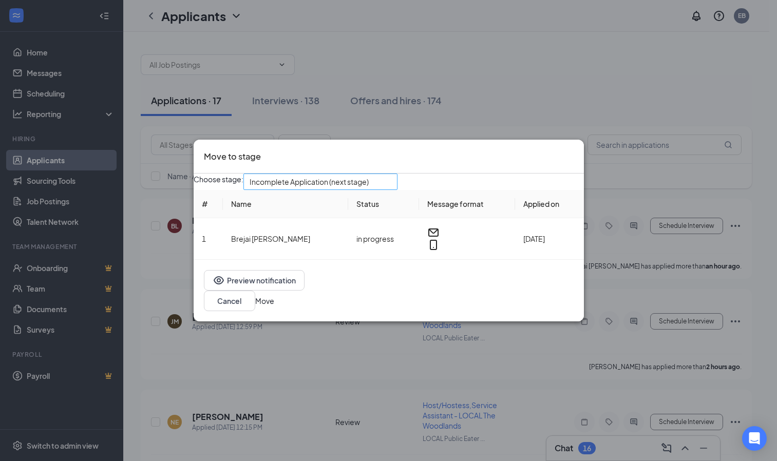
click at [391, 189] on span "Incomplete Application (next stage)" at bounding box center [320, 181] width 142 height 15
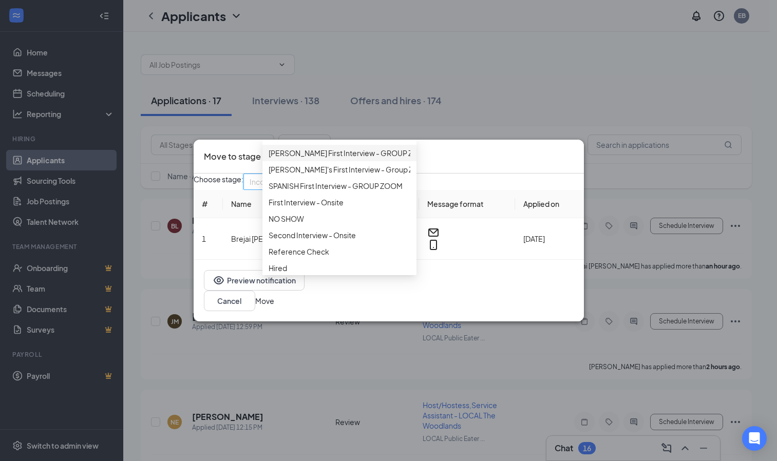
scroll to position [75, 0]
click at [308, 210] on div "First Interview - Onsite" at bounding box center [339, 202] width 154 height 16
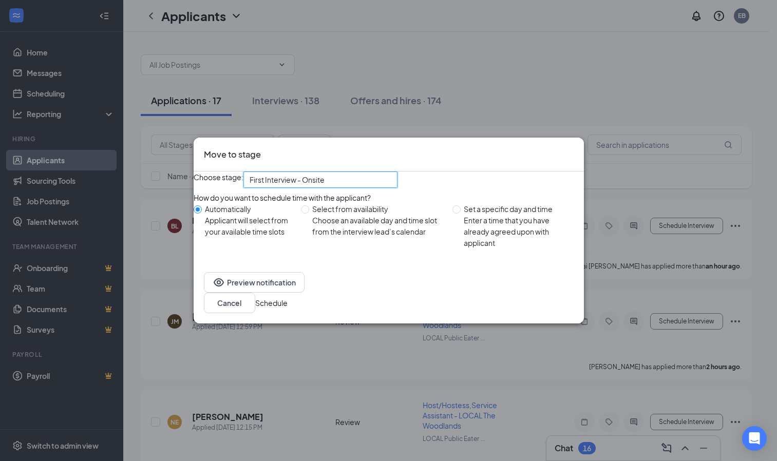
click at [287, 307] on button "Schedule" at bounding box center [271, 302] width 32 height 11
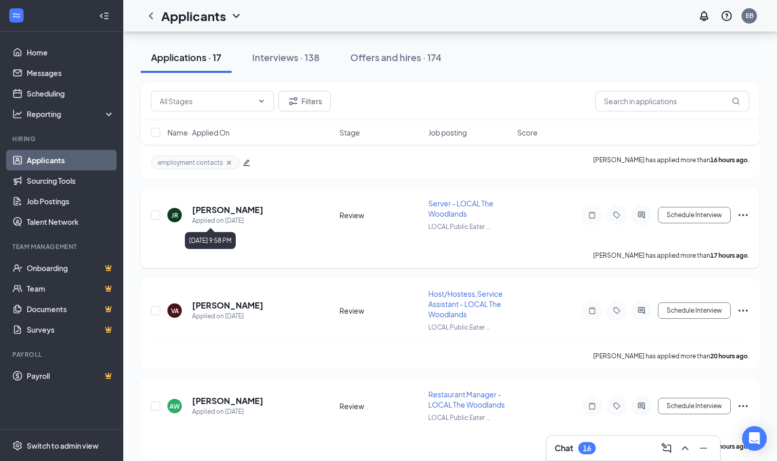
scroll to position [412, 0]
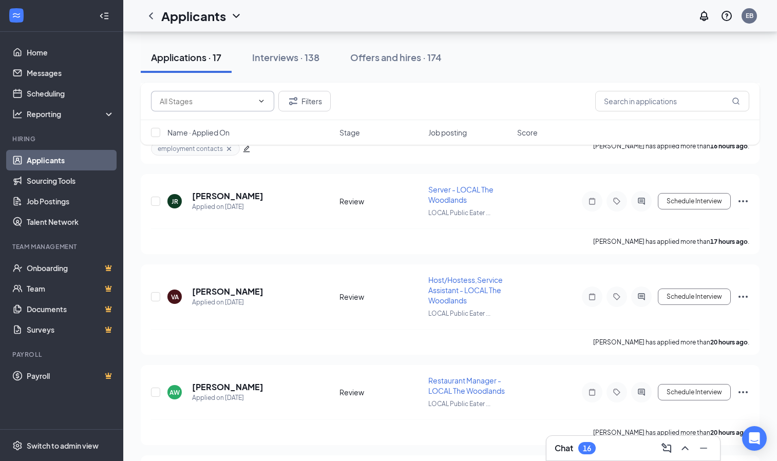
click at [261, 104] on icon "ChevronDown" at bounding box center [261, 101] width 8 height 8
click at [206, 60] on div "Applications · 17" at bounding box center [186, 57] width 70 height 13
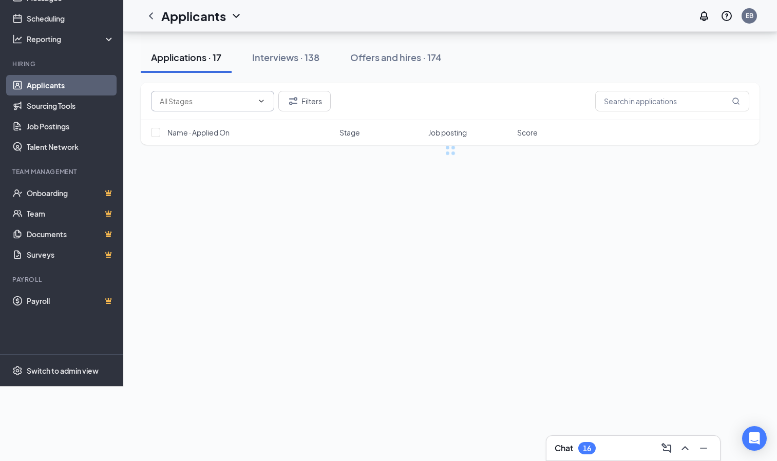
scroll to position [0, 0]
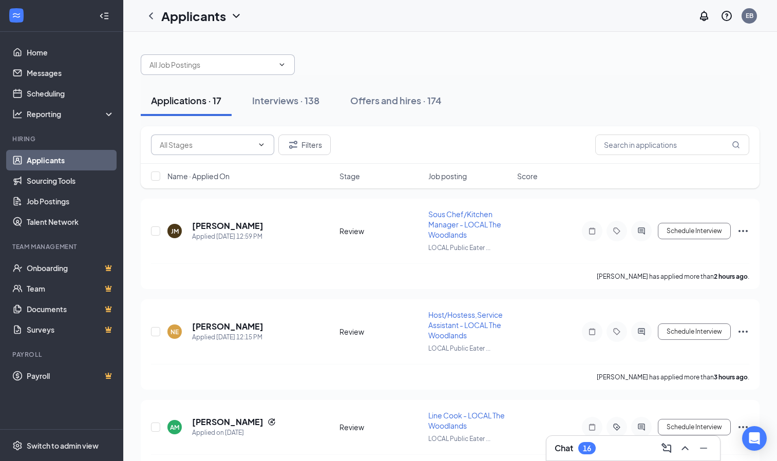
click at [209, 63] on input "text" at bounding box center [211, 64] width 124 height 11
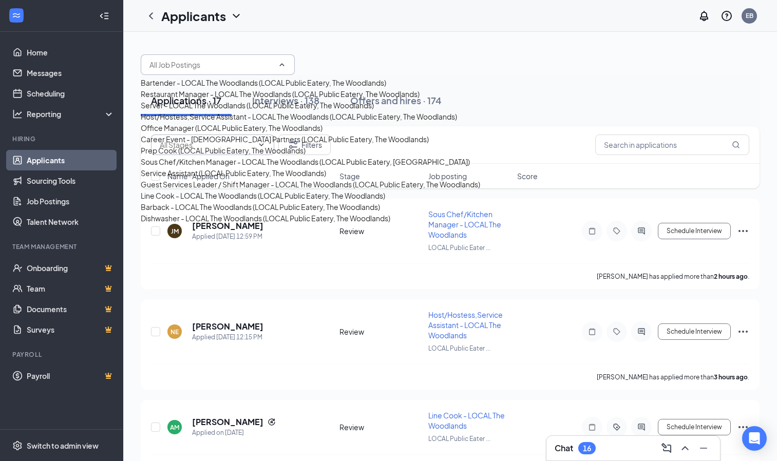
scroll to position [275, 0]
click at [187, 201] on div "Line Cook - LOCAL The Woodlands (LOCAL Public Eatery, The Woodlands)" at bounding box center [263, 195] width 244 height 11
type input "Line Cook - LOCAL The Woodlands (LOCAL Public Eatery, The Woodlands)"
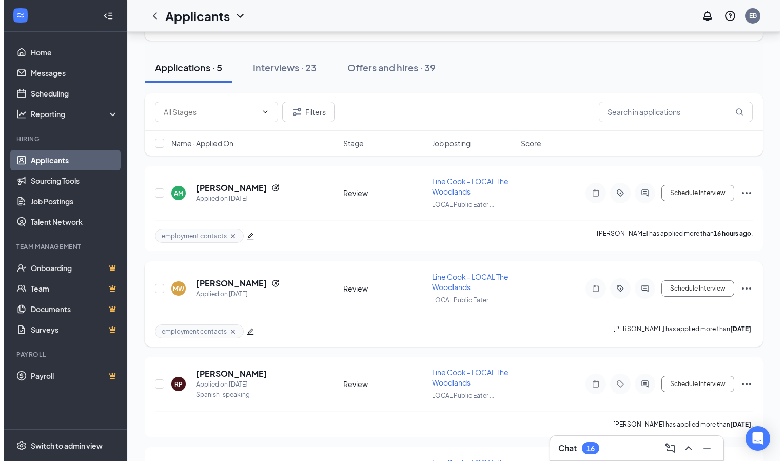
scroll to position [72, 0]
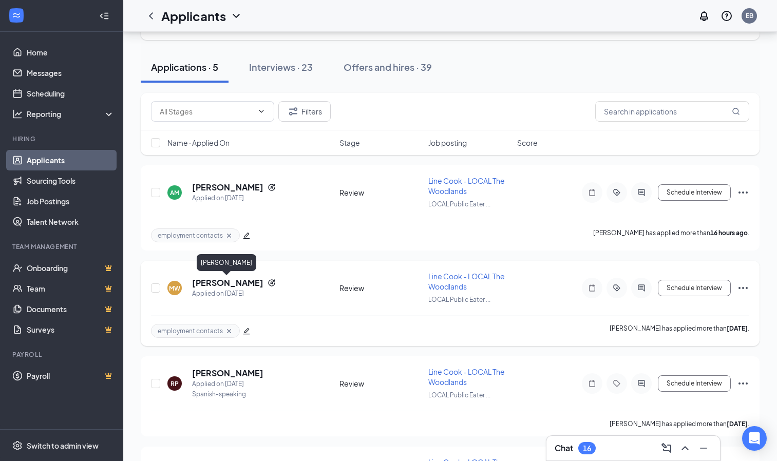
click at [234, 283] on h5 "[PERSON_NAME]" at bounding box center [227, 282] width 71 height 11
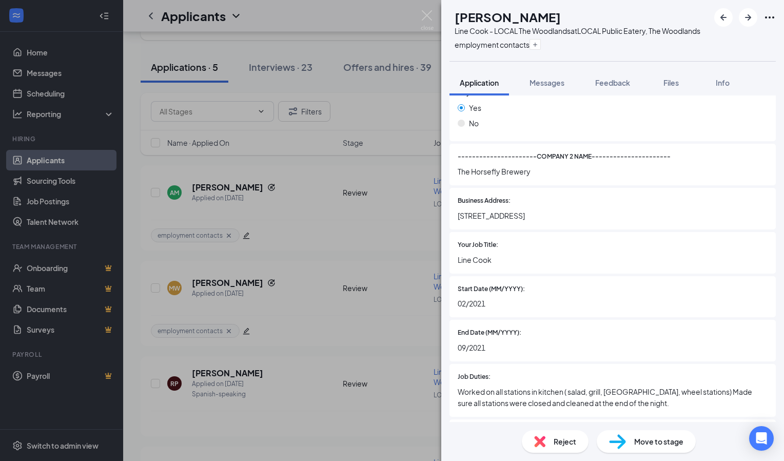
scroll to position [1448, 0]
click at [427, 18] on img at bounding box center [427, 20] width 13 height 20
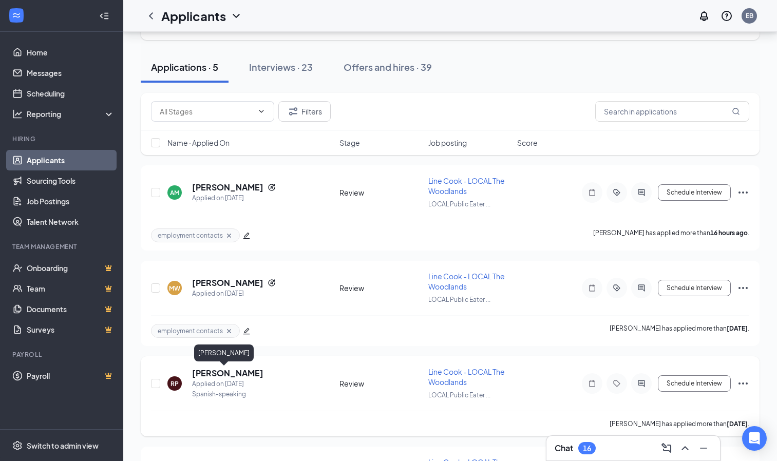
click at [222, 371] on h5 "[PERSON_NAME]" at bounding box center [227, 373] width 71 height 11
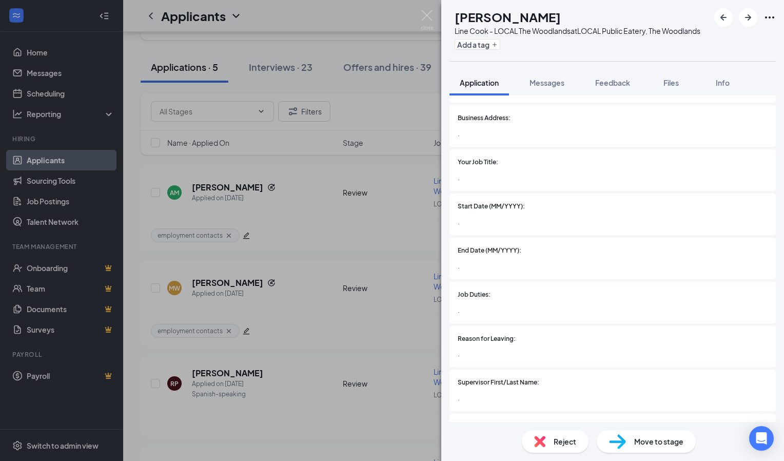
scroll to position [1942, 0]
click at [194, 373] on div "RP [PERSON_NAME] Line Cook - LOCAL The Woodlands at LOCAL Public Eatery, The Wo…" at bounding box center [392, 230] width 784 height 461
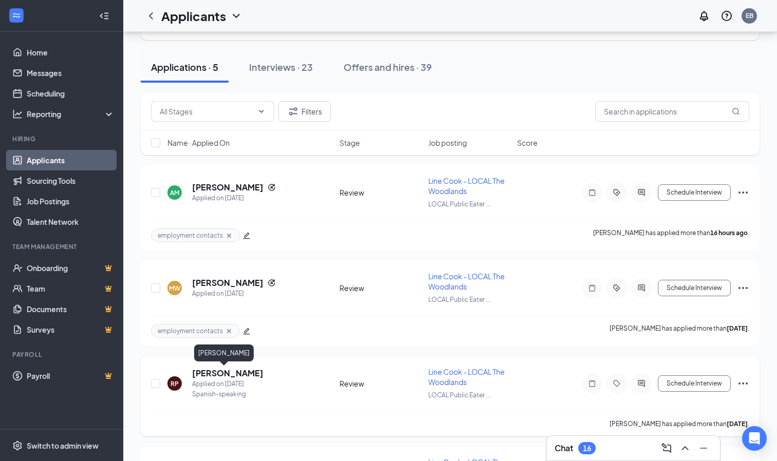
click at [199, 370] on h5 "[PERSON_NAME]" at bounding box center [227, 373] width 71 height 11
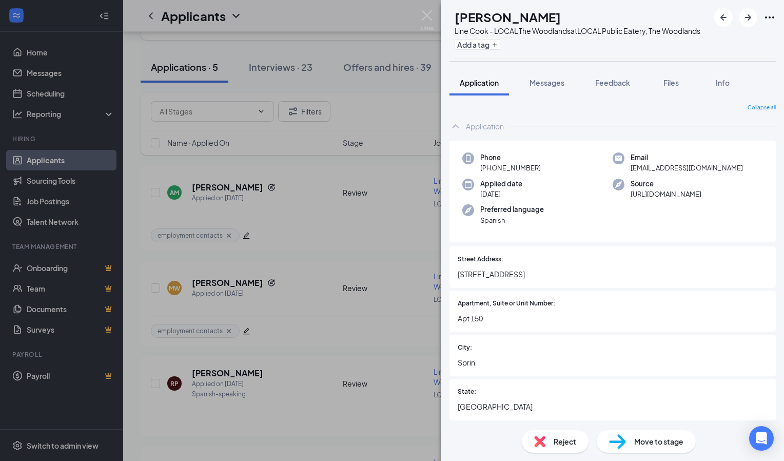
click at [555, 438] on span "Reject" at bounding box center [565, 441] width 23 height 11
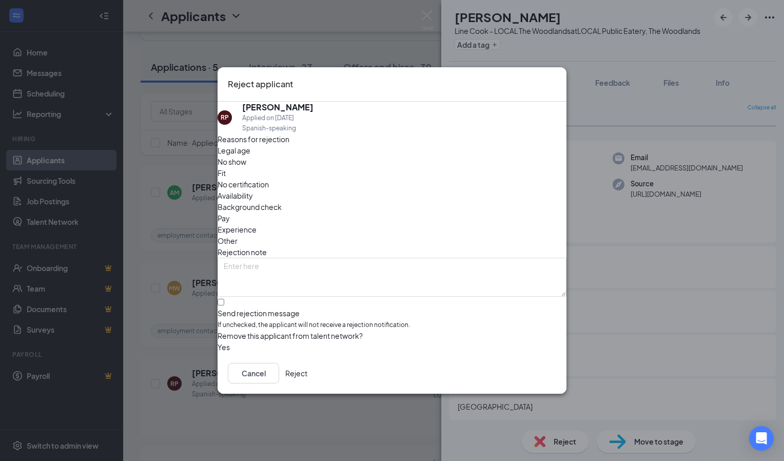
click at [238, 235] on span "Other" at bounding box center [228, 240] width 20 height 11
click at [224, 299] on input "Send rejection message If unchecked, the applicant will not receive a rejection…" at bounding box center [221, 302] width 7 height 7
checkbox input "true"
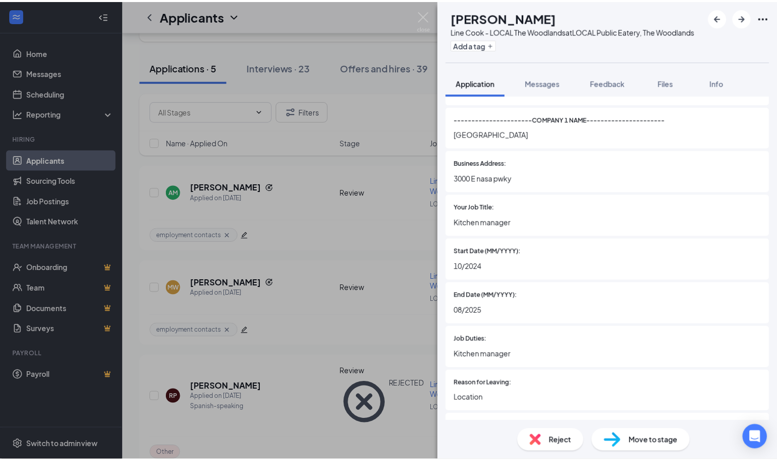
scroll to position [976, 0]
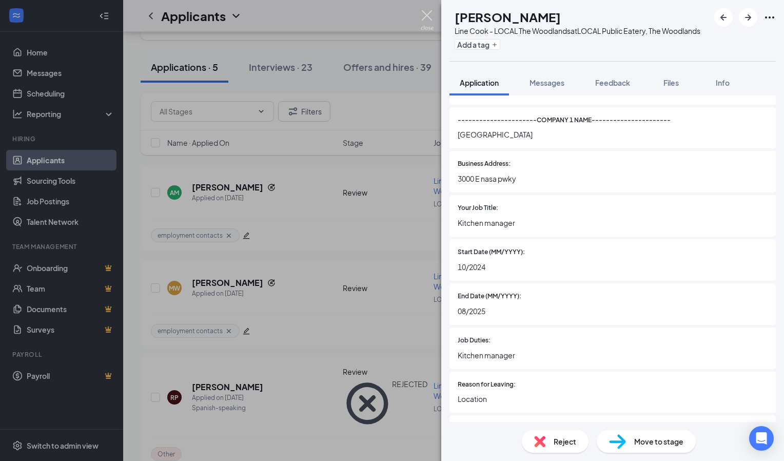
click at [429, 14] on img at bounding box center [427, 20] width 13 height 20
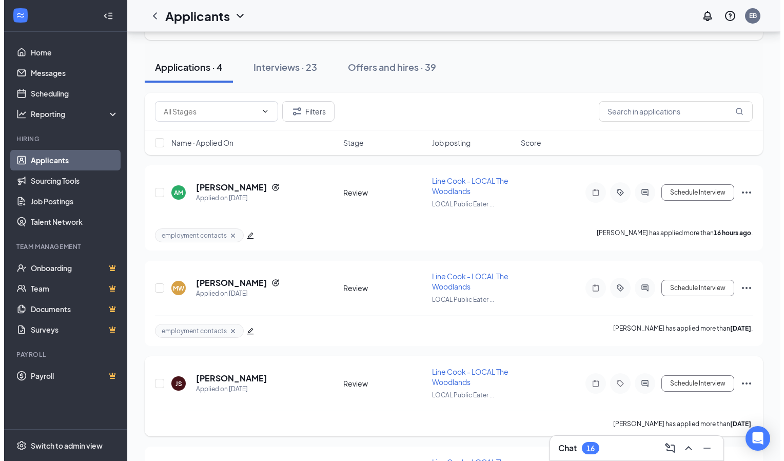
scroll to position [71, 0]
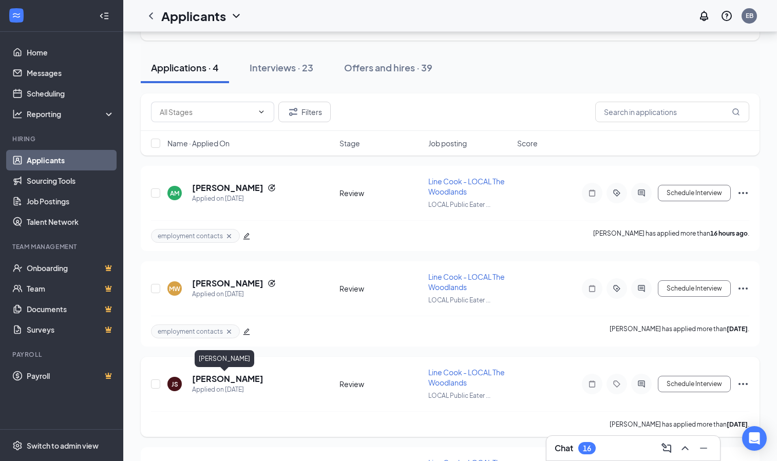
click at [227, 377] on h5 "[PERSON_NAME]" at bounding box center [227, 378] width 71 height 11
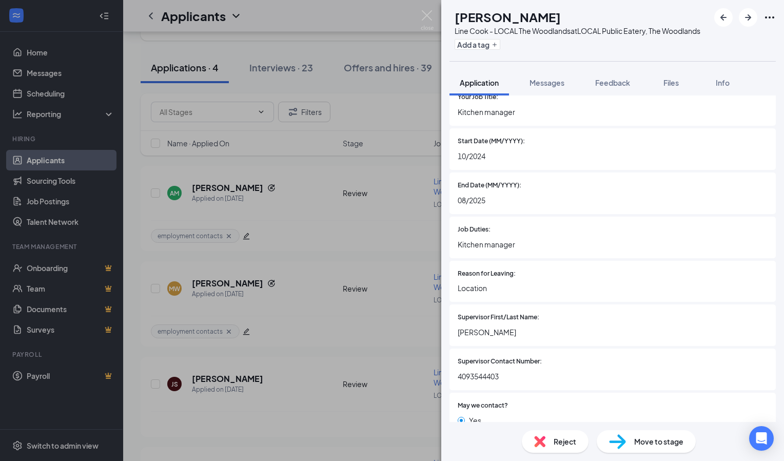
scroll to position [1087, 0]
click at [652, 436] on span "Move to stage" at bounding box center [658, 441] width 49 height 11
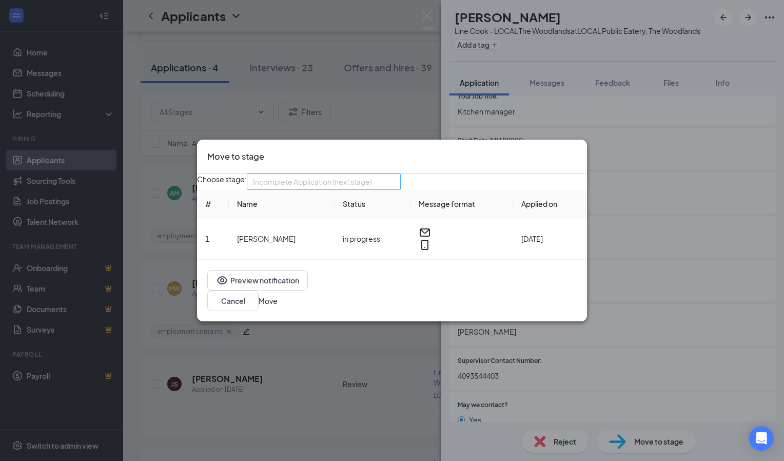
click at [401, 190] on div "Incomplete Application (next stage) 4034315 4034312 4034317 Application Review …" at bounding box center [324, 181] width 154 height 16
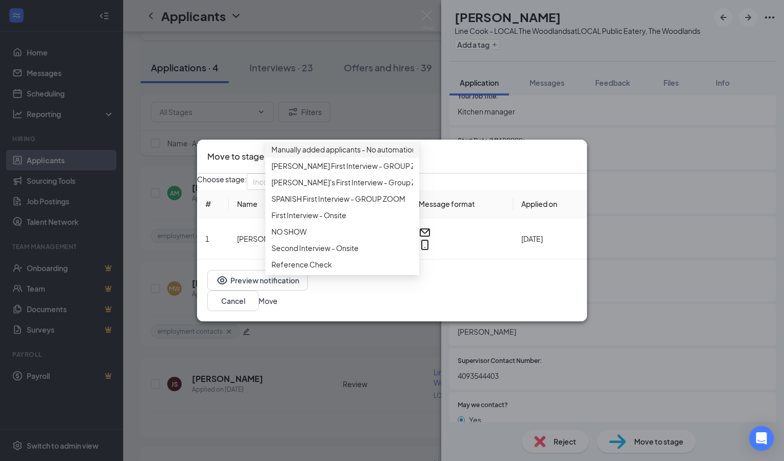
scroll to position [62, 0]
click at [308, 221] on span "First Interview - Onsite" at bounding box center [309, 215] width 75 height 11
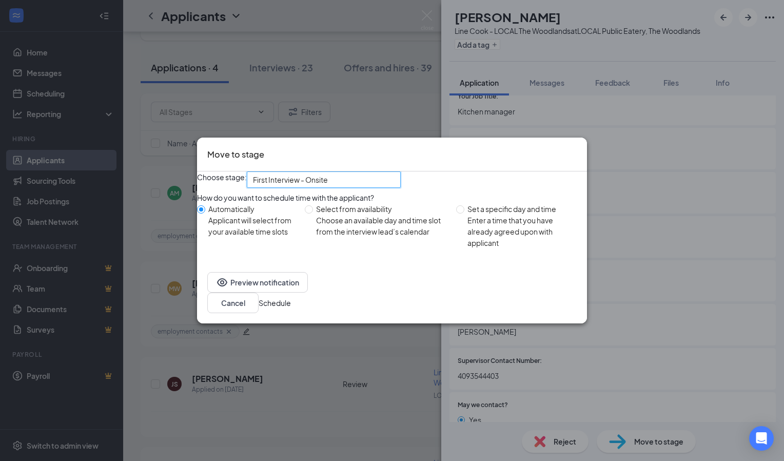
click at [291, 306] on button "Schedule" at bounding box center [275, 302] width 32 height 11
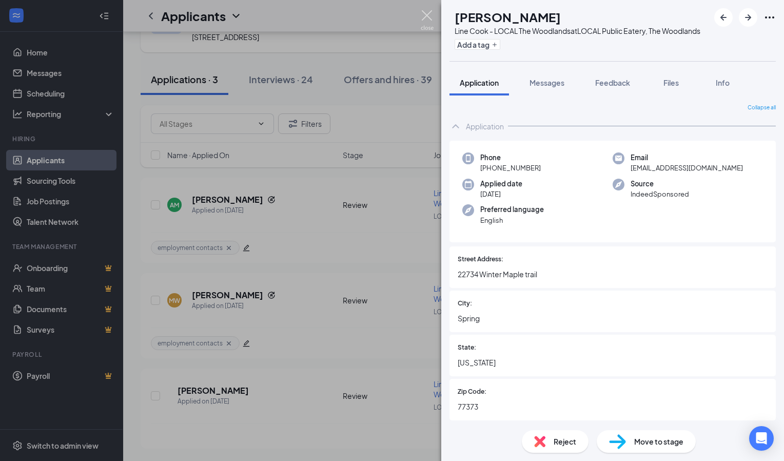
click at [431, 15] on img at bounding box center [427, 20] width 13 height 20
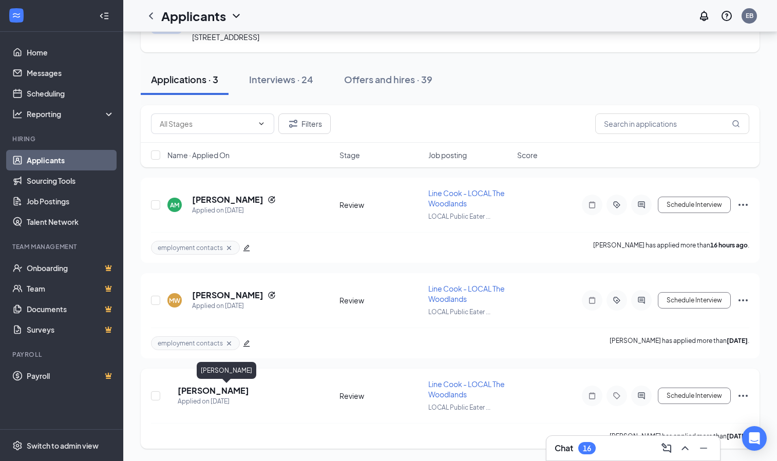
click at [218, 389] on h5 "[PERSON_NAME]" at bounding box center [213, 390] width 71 height 11
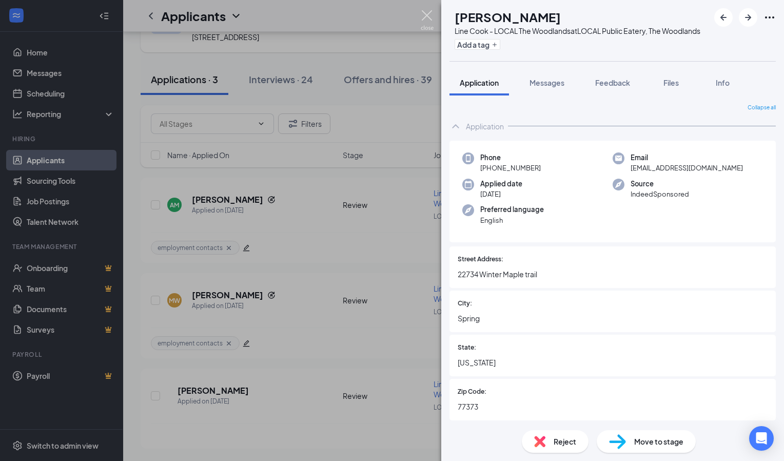
click at [425, 14] on img at bounding box center [427, 20] width 13 height 20
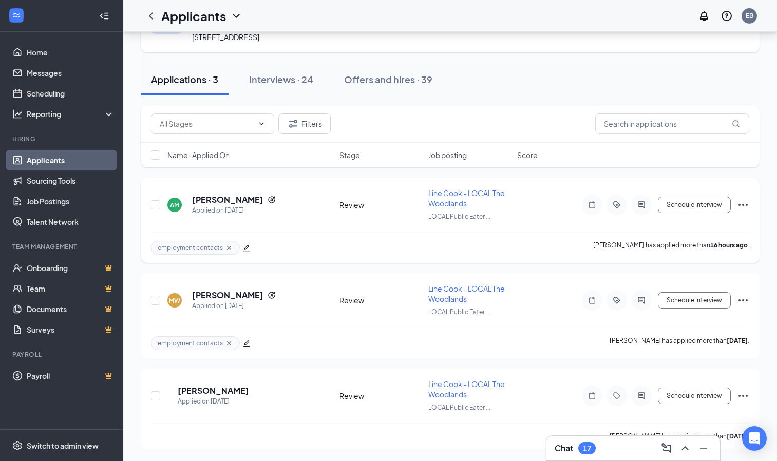
click at [741, 201] on icon "Ellipses" at bounding box center [743, 205] width 12 height 12
click at [249, 197] on div "[PERSON_NAME]" at bounding box center [234, 199] width 84 height 11
click at [235, 199] on h5 "[PERSON_NAME]" at bounding box center [227, 199] width 71 height 11
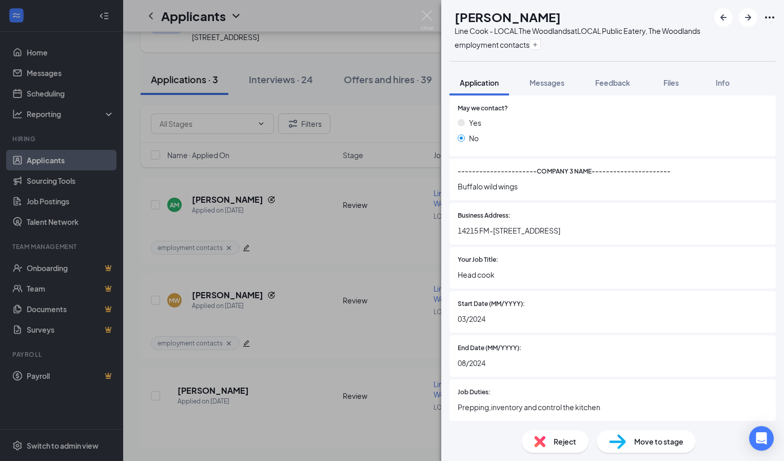
scroll to position [1937, 0]
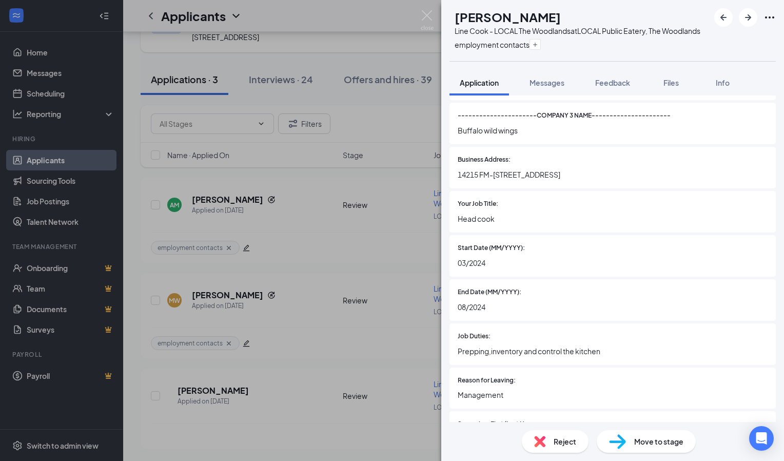
click at [555, 446] on span "Reject" at bounding box center [565, 441] width 23 height 11
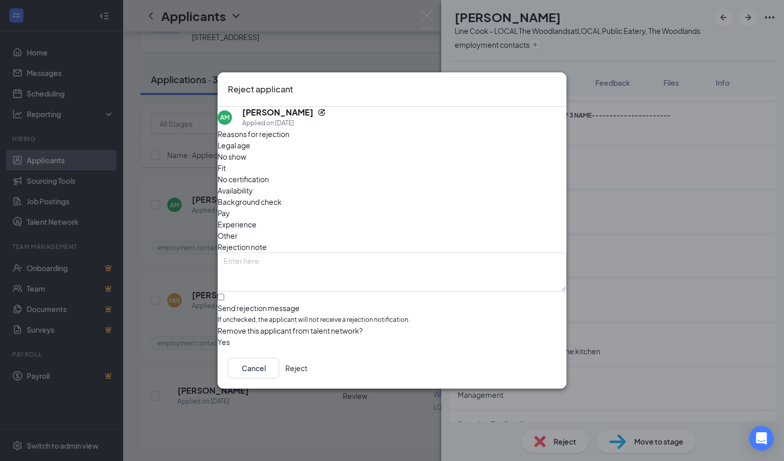
click at [238, 230] on span "Other" at bounding box center [228, 235] width 20 height 11
click at [224, 294] on input "Send rejection message If unchecked, the applicant will not receive a rejection…" at bounding box center [221, 297] width 7 height 7
checkbox input "true"
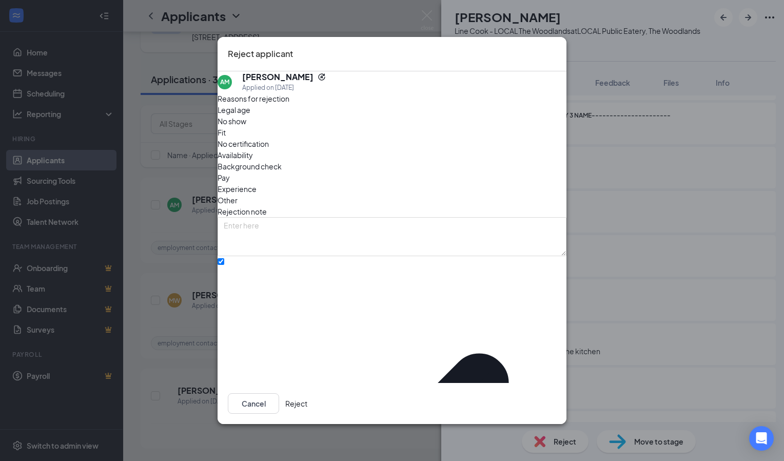
click at [307, 398] on button "Reject" at bounding box center [296, 403] width 22 height 21
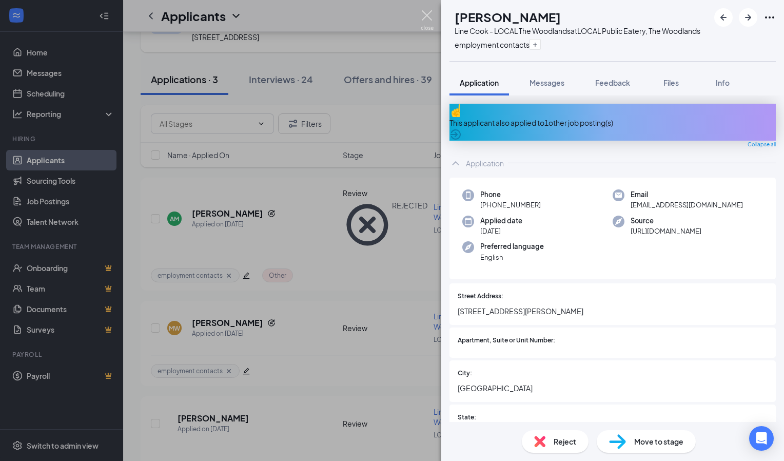
click at [423, 17] on img at bounding box center [427, 20] width 13 height 20
click at [430, 17] on div "Applicants EB" at bounding box center [453, 16] width 661 height 32
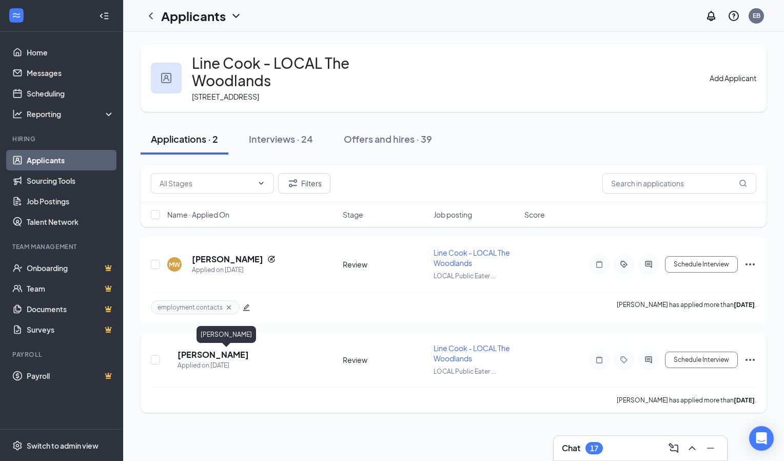
click at [219, 354] on h5 "[PERSON_NAME]" at bounding box center [213, 354] width 71 height 11
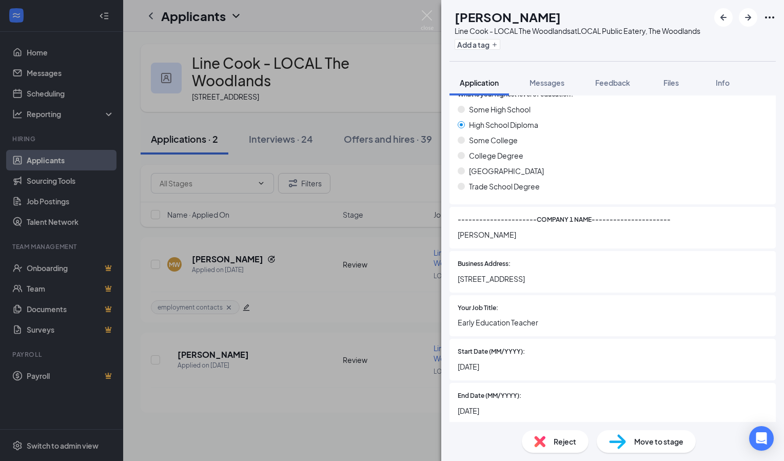
scroll to position [861, 0]
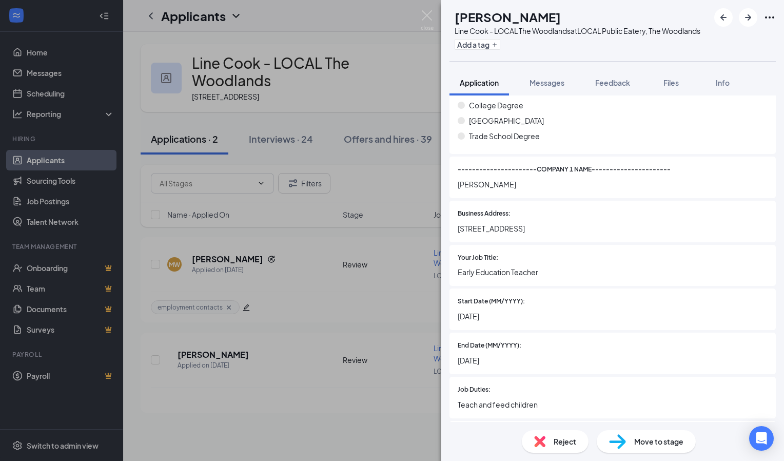
click at [664, 446] on span "Move to stage" at bounding box center [658, 441] width 49 height 11
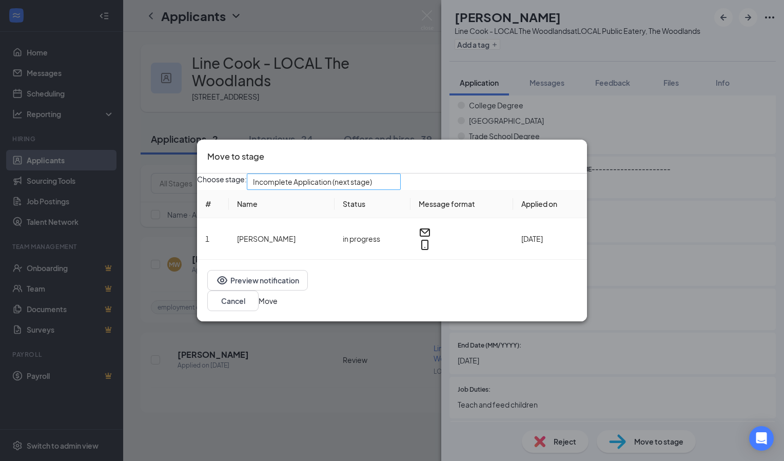
click at [395, 189] on span "Incomplete Application (next stage)" at bounding box center [324, 181] width 142 height 15
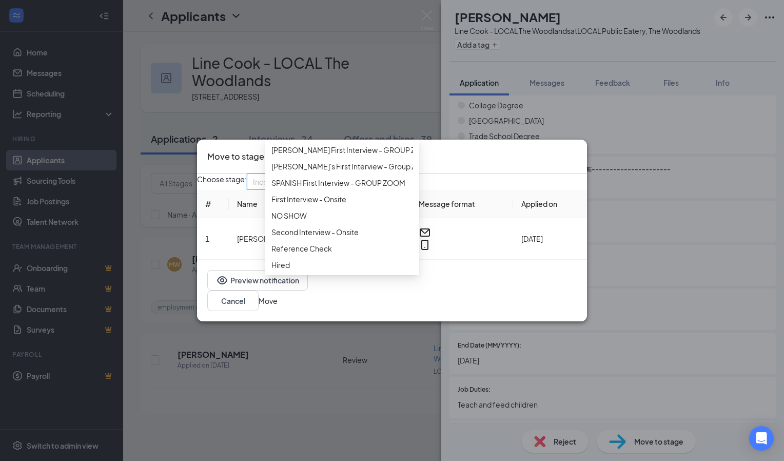
scroll to position [131, 0]
click at [348, 238] on span "Second Interview - Onsite" at bounding box center [315, 231] width 87 height 11
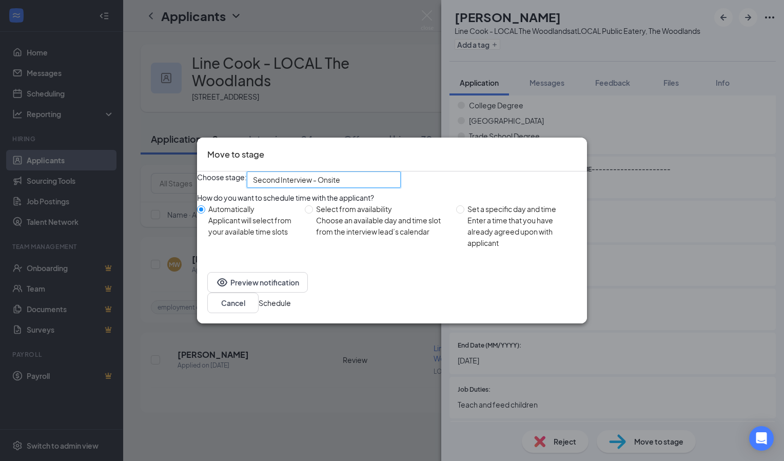
click at [291, 306] on button "Schedule" at bounding box center [275, 302] width 32 height 11
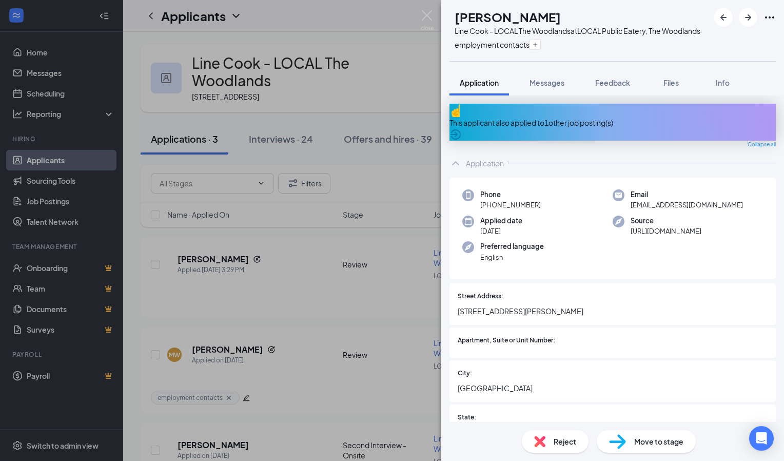
click at [430, 20] on img at bounding box center [427, 20] width 13 height 20
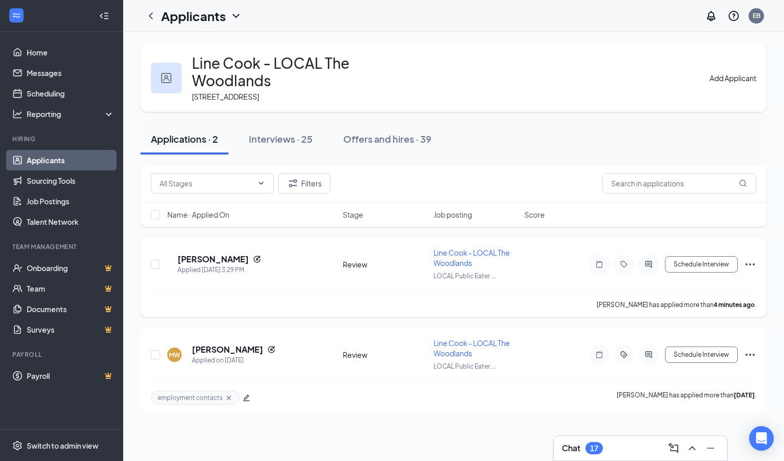
click at [750, 266] on icon "Ellipses" at bounding box center [750, 264] width 12 height 12
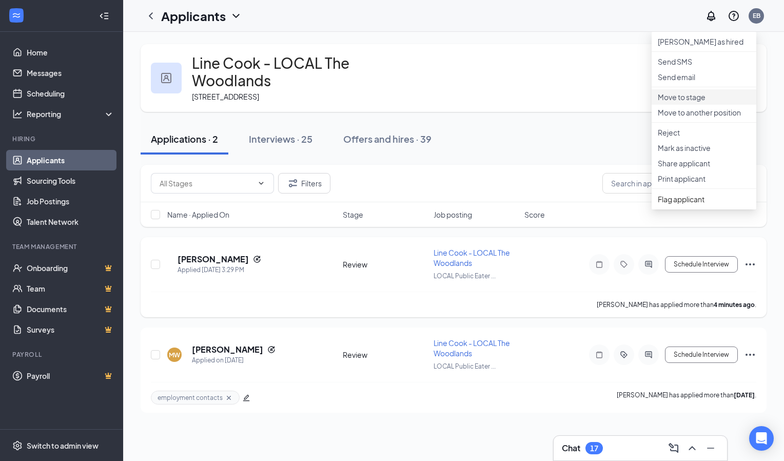
click at [684, 102] on p "Move to stage" at bounding box center [704, 97] width 92 height 10
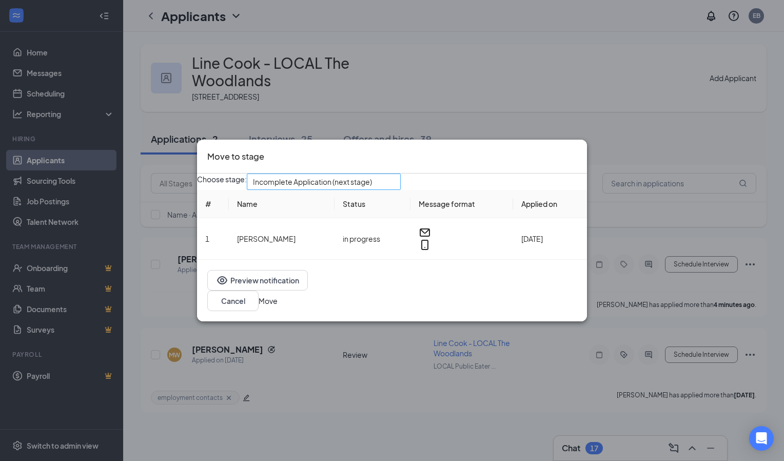
click at [395, 189] on span "Incomplete Application (next stage)" at bounding box center [324, 181] width 142 height 15
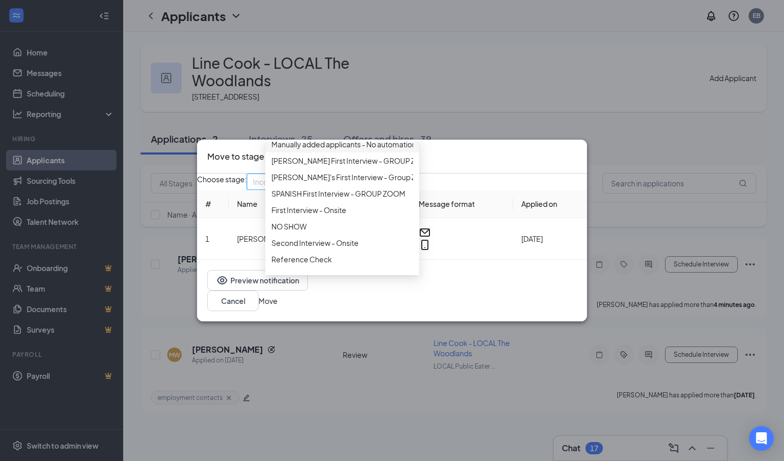
scroll to position [88, 0]
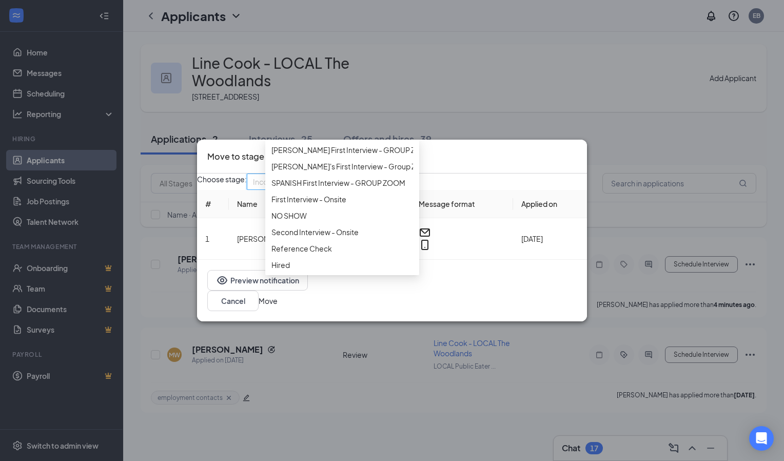
click at [346, 205] on span "First Interview - Onsite" at bounding box center [309, 199] width 75 height 11
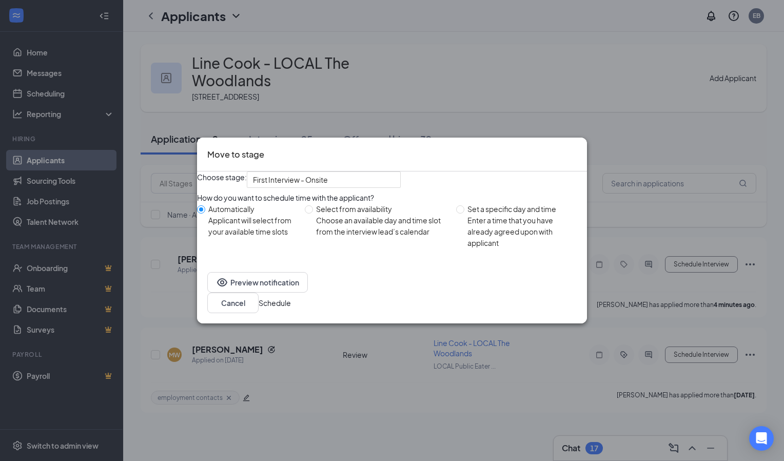
click at [291, 308] on button "Schedule" at bounding box center [275, 302] width 32 height 11
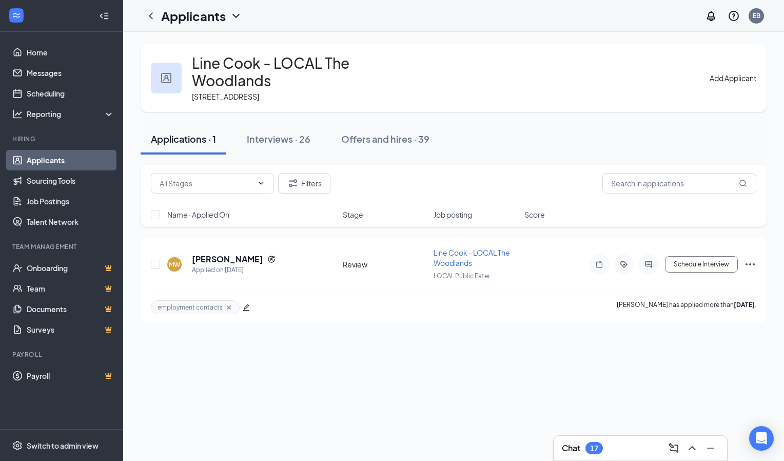
click at [220, 19] on h1 "Applicants" at bounding box center [193, 15] width 65 height 17
click at [234, 17] on icon "ChevronDown" at bounding box center [236, 16] width 12 height 12
click at [270, 145] on button "Interviews · 26" at bounding box center [279, 139] width 84 height 31
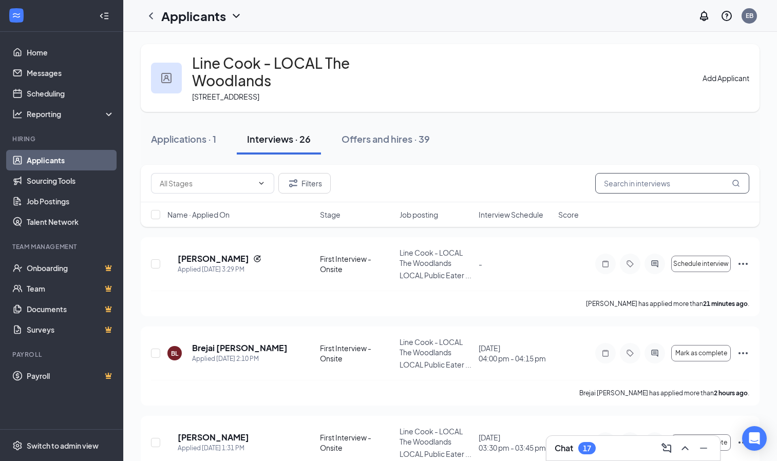
click at [642, 186] on input "text" at bounding box center [672, 183] width 154 height 21
type input "d"
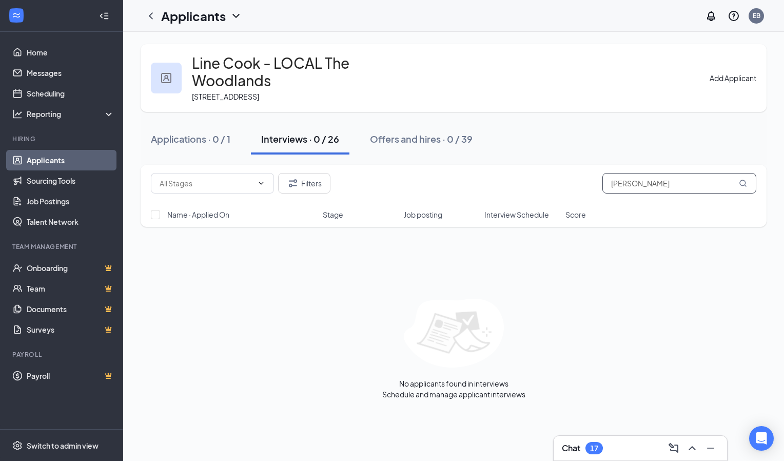
type input "[PERSON_NAME]"
click at [236, 14] on icon "ChevronDown" at bounding box center [236, 16] width 12 height 12
click at [367, 34] on div "Line Cook - LOCAL The Woodlands [STREET_ADDRESS] Add Applicant Applications · 0…" at bounding box center [453, 222] width 661 height 380
click at [163, 83] on img at bounding box center [166, 78] width 10 height 10
click at [288, 180] on icon "Filter" at bounding box center [293, 183] width 12 height 12
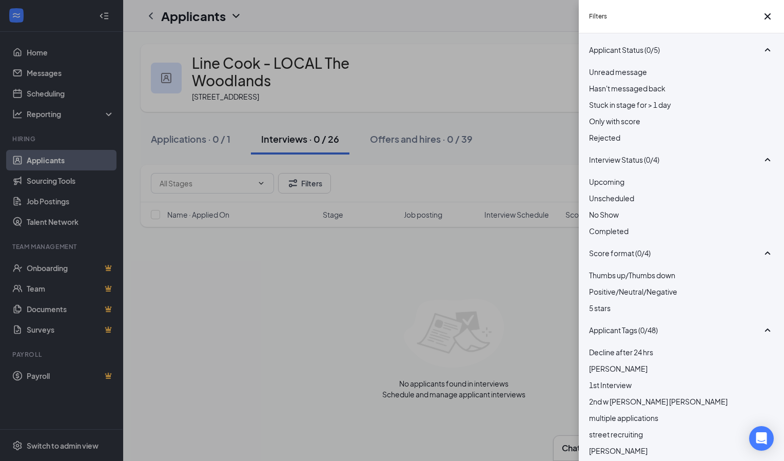
click at [596, 132] on div at bounding box center [681, 132] width 185 height 0
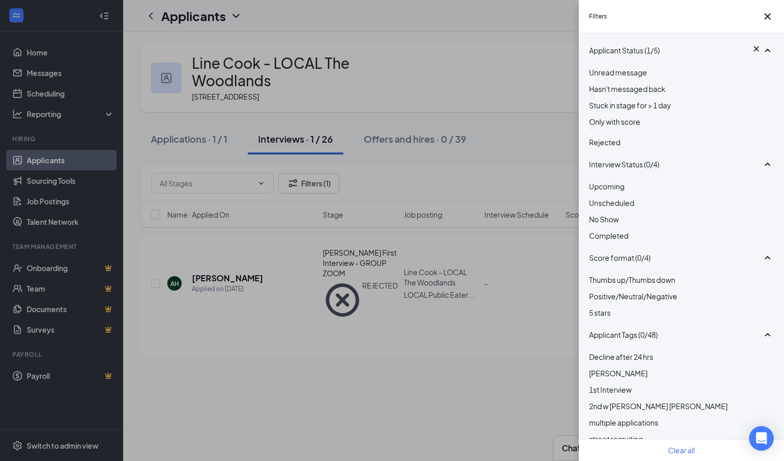
click at [429, 48] on div "Filters Applicant Status (1/5) Unread message Hasn't messaged back Stuck in sta…" at bounding box center [392, 230] width 784 height 461
click at [762, 16] on icon "Cross" at bounding box center [768, 16] width 12 height 12
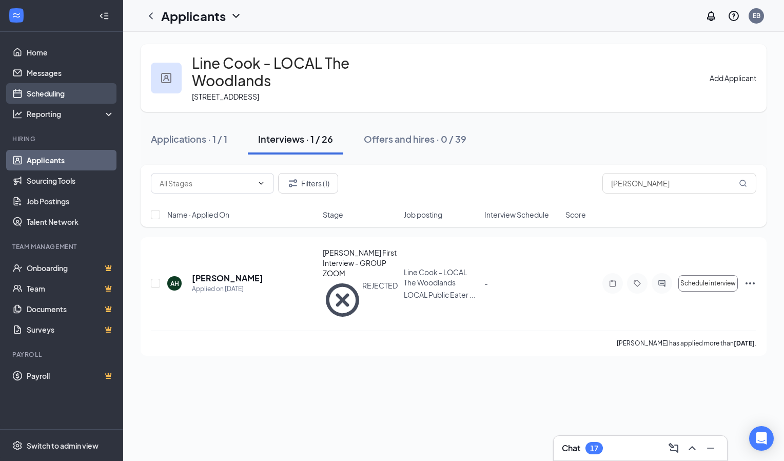
click at [53, 96] on link "Scheduling" at bounding box center [71, 93] width 88 height 21
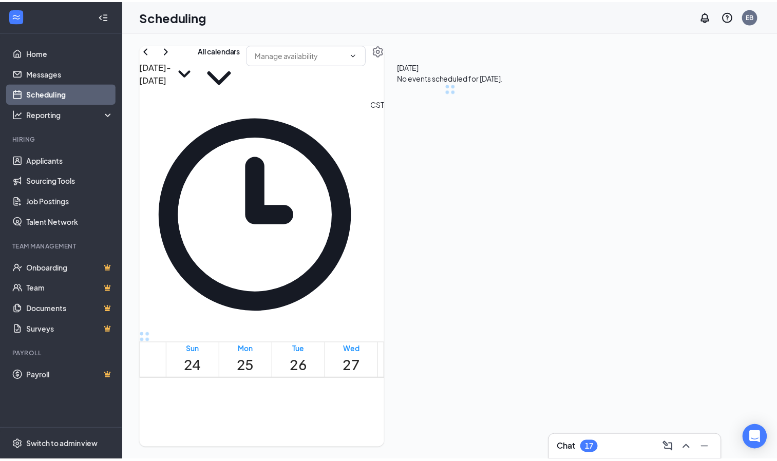
scroll to position [505, 0]
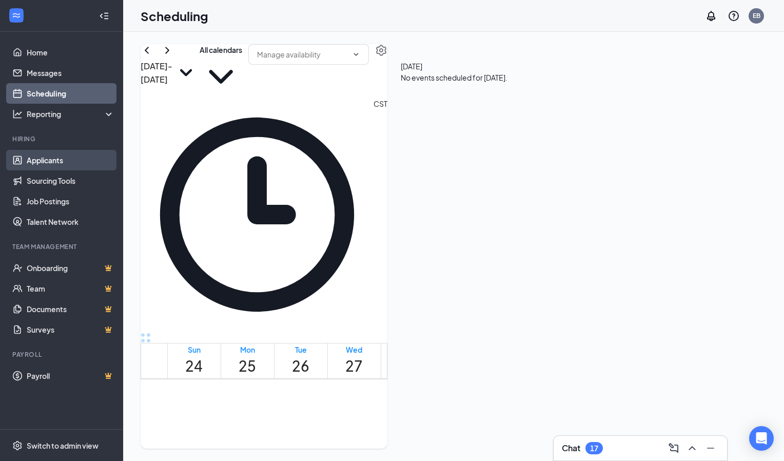
click at [36, 162] on link "Applicants" at bounding box center [71, 160] width 88 height 21
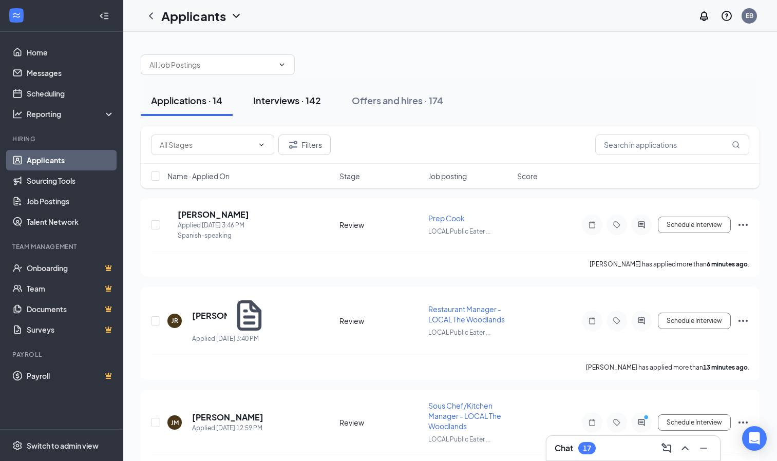
click at [290, 108] on button "Interviews · 142" at bounding box center [287, 100] width 88 height 31
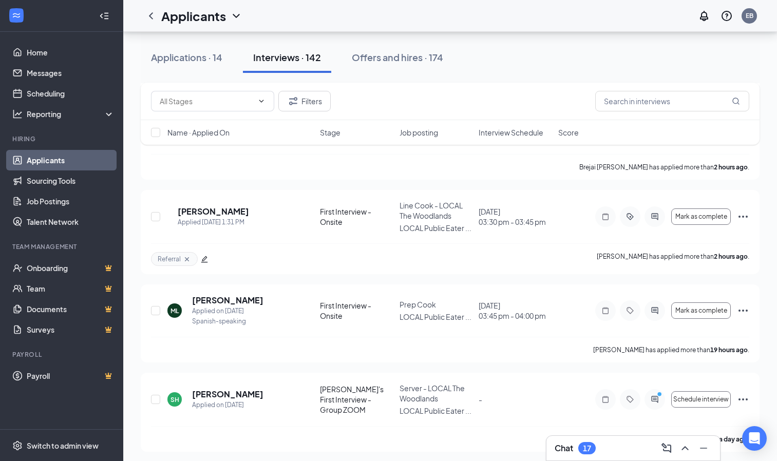
scroll to position [186, 0]
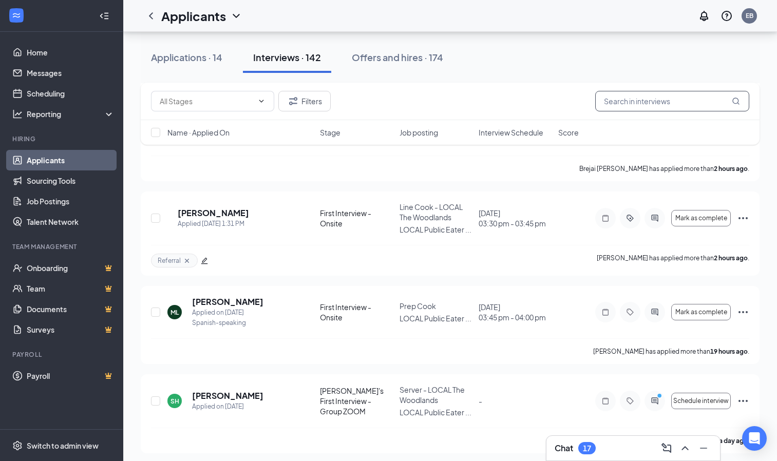
click at [630, 106] on input "text" at bounding box center [672, 101] width 154 height 21
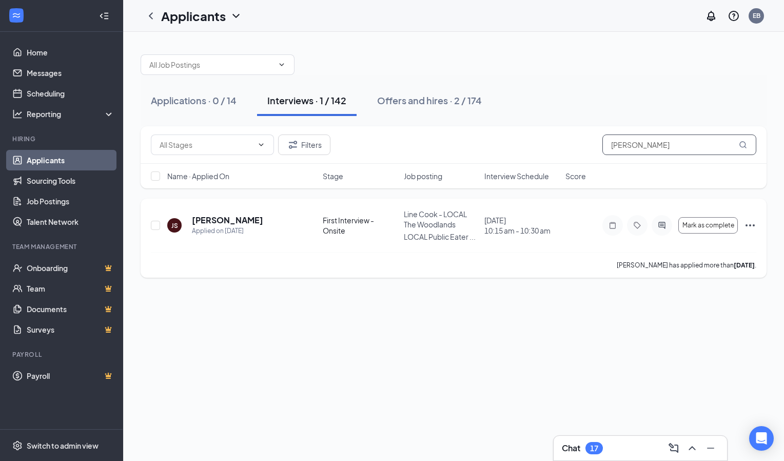
type input "[PERSON_NAME]"
click at [748, 226] on icon "Ellipses" at bounding box center [750, 225] width 12 height 12
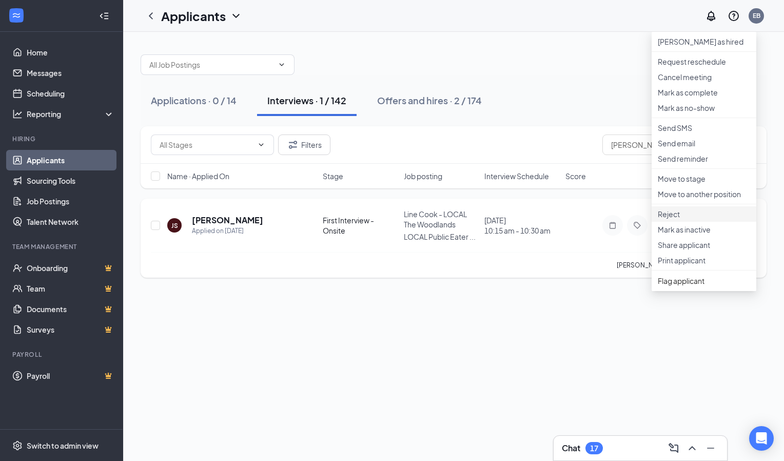
click at [679, 219] on p "Reject" at bounding box center [704, 214] width 92 height 10
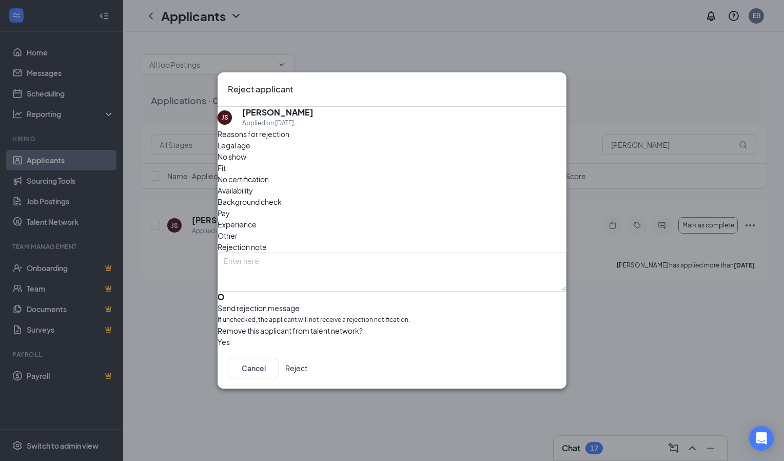
click at [224, 294] on input "Send rejection message If unchecked, the applicant will not receive a rejection…" at bounding box center [221, 297] width 7 height 7
checkbox input "true"
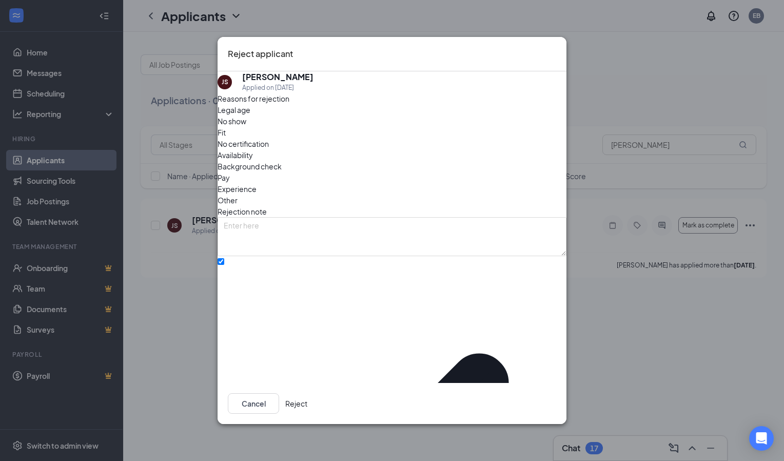
click at [307, 400] on button "Reject" at bounding box center [296, 403] width 22 height 21
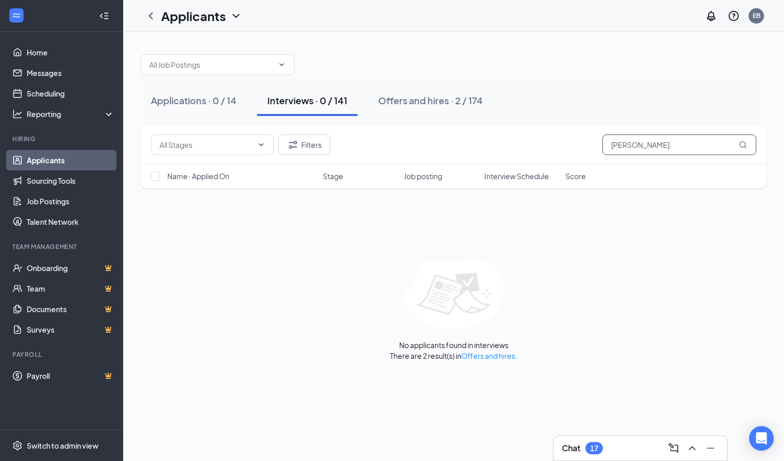
drag, startPoint x: 642, startPoint y: 142, endPoint x: 561, endPoint y: 141, distance: 81.1
click at [561, 141] on div "Filters [PERSON_NAME]" at bounding box center [454, 144] width 606 height 21
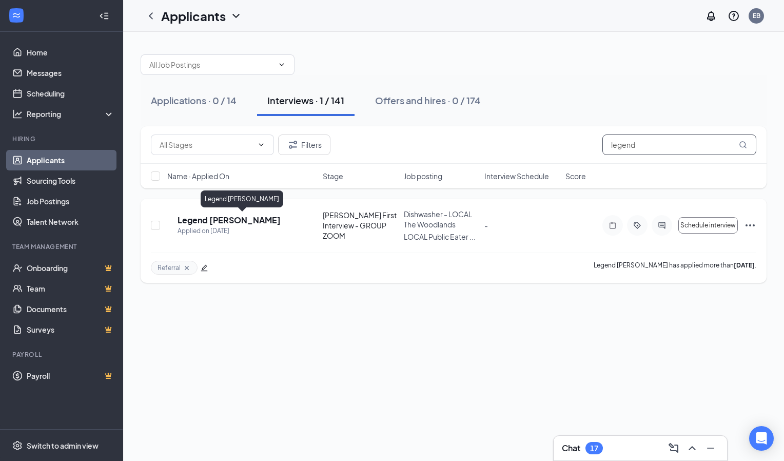
type input "legend"
click at [205, 221] on h5 "Legend [PERSON_NAME]" at bounding box center [229, 220] width 103 height 11
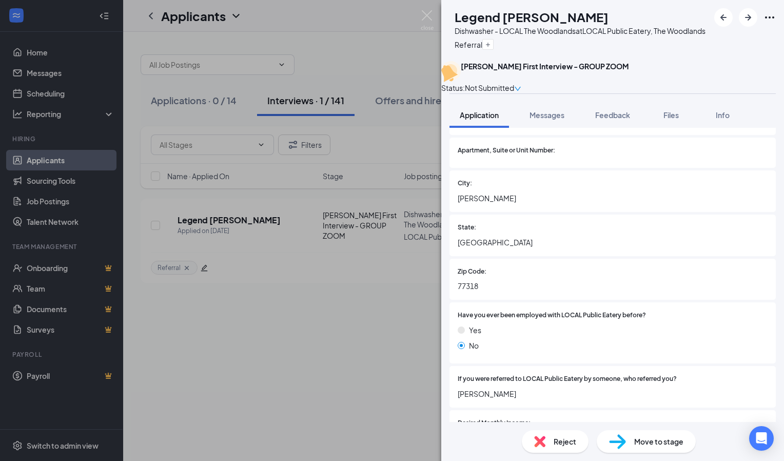
scroll to position [185, 0]
click at [423, 20] on img at bounding box center [427, 20] width 13 height 20
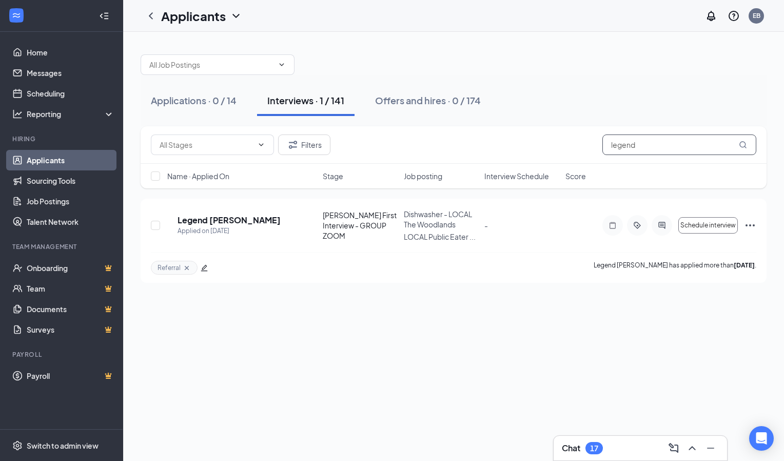
drag, startPoint x: 643, startPoint y: 146, endPoint x: 572, endPoint y: 136, distance: 71.6
click at [572, 136] on div "Filters legend" at bounding box center [454, 144] width 606 height 21
type input "[PERSON_NAME]"
